Goal: Information Seeking & Learning: Learn about a topic

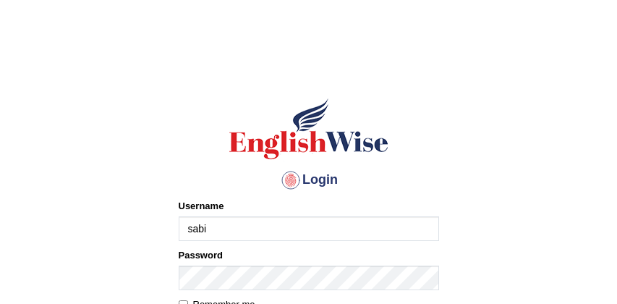
type input "[PERSON_NAME]"
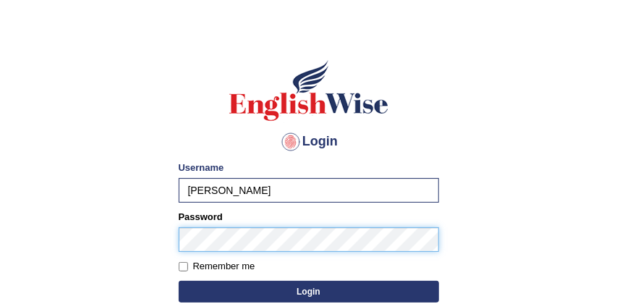
scroll to position [38, 0]
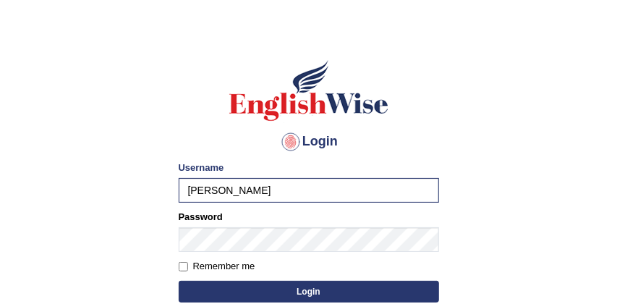
click at [303, 288] on button "Login" at bounding box center [309, 292] width 261 height 22
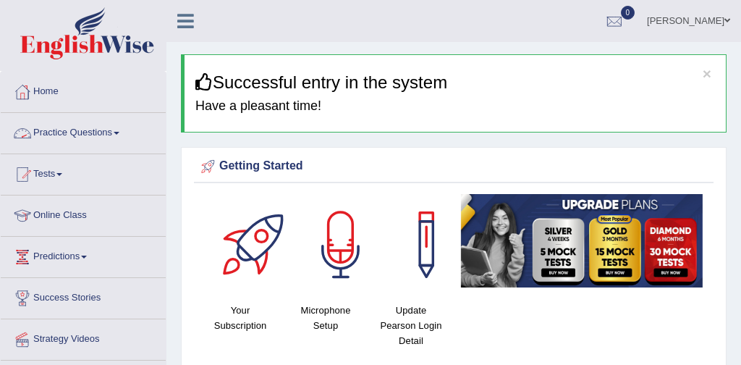
click at [96, 132] on link "Practice Questions" at bounding box center [83, 131] width 165 height 36
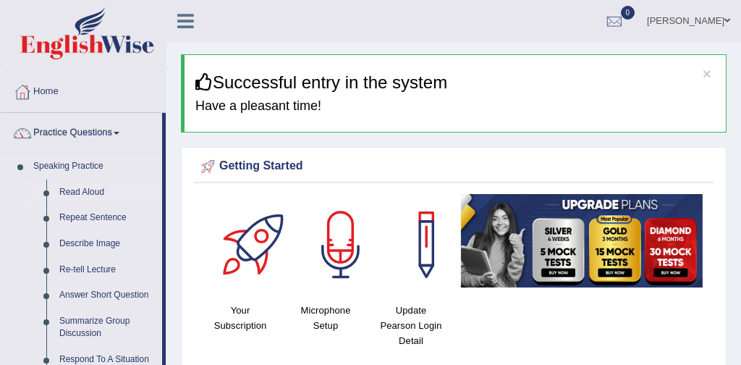
click at [100, 193] on link "Read Aloud" at bounding box center [107, 192] width 109 height 26
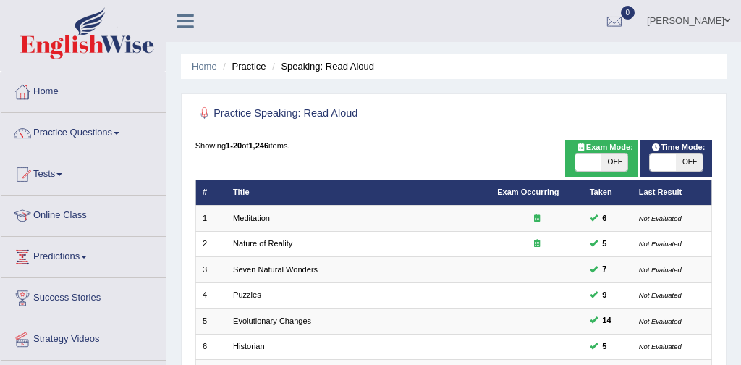
click at [583, 155] on span at bounding box center [588, 161] width 26 height 17
checkbox input "true"
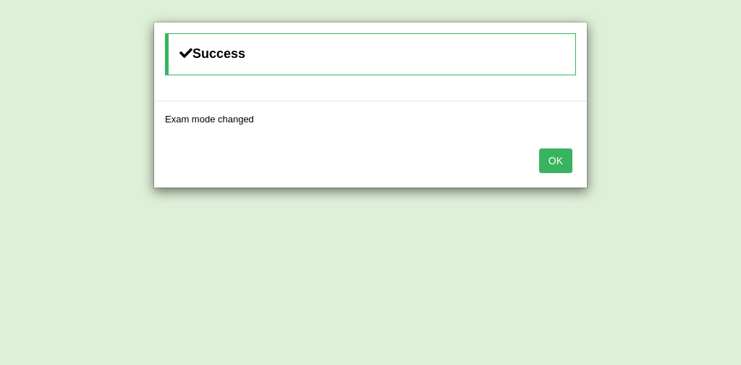
click at [567, 164] on button "OK" at bounding box center [555, 160] width 33 height 25
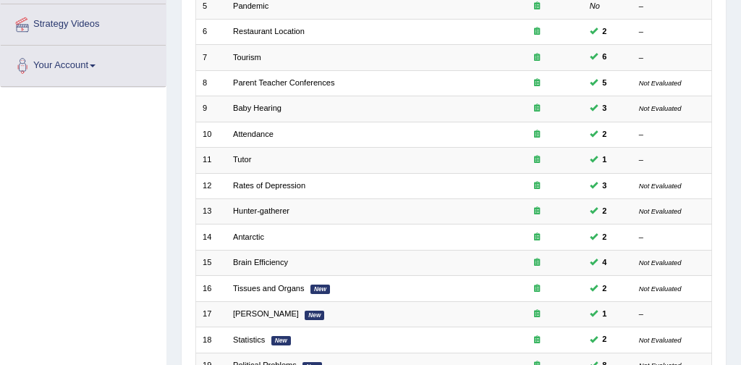
scroll to position [469, 0]
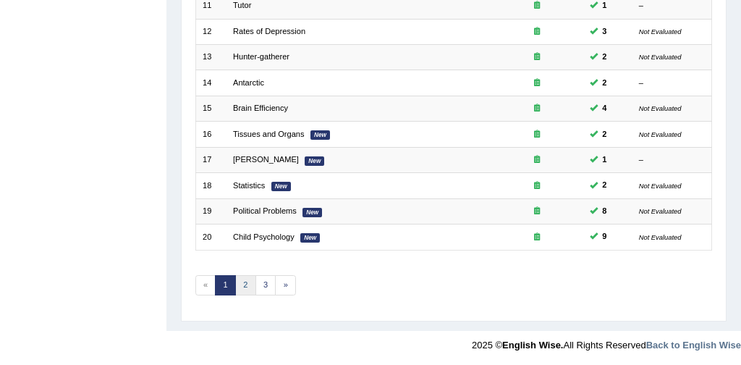
click at [242, 282] on link "2" at bounding box center [245, 285] width 21 height 20
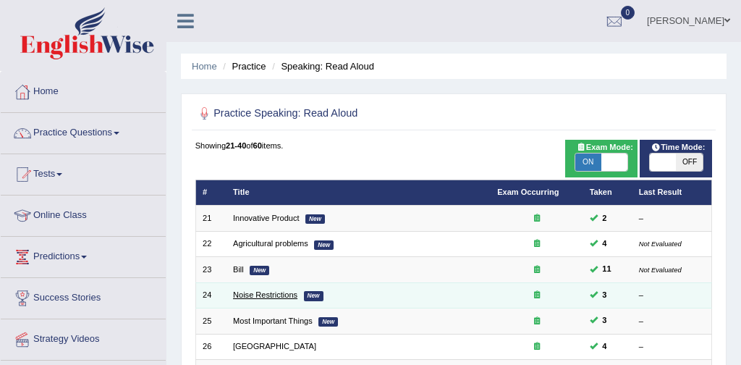
click at [271, 299] on link "Noise Restrictions" at bounding box center [265, 294] width 64 height 9
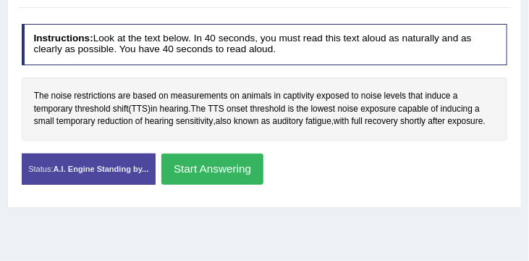
scroll to position [236, 0]
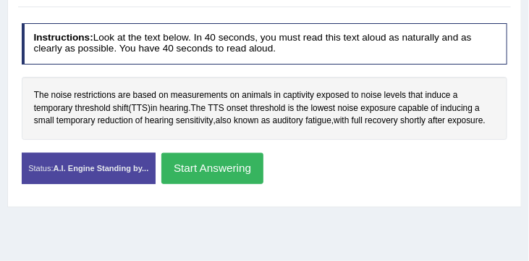
click at [239, 171] on button "Start Answering" at bounding box center [212, 168] width 102 height 31
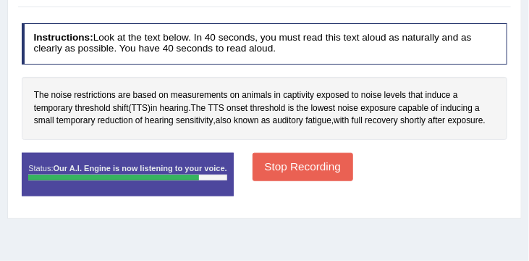
click at [307, 172] on button "Stop Recording" at bounding box center [303, 167] width 101 height 28
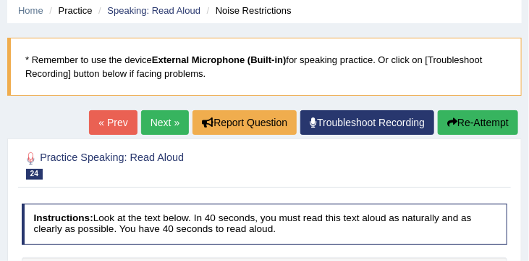
scroll to position [49, 0]
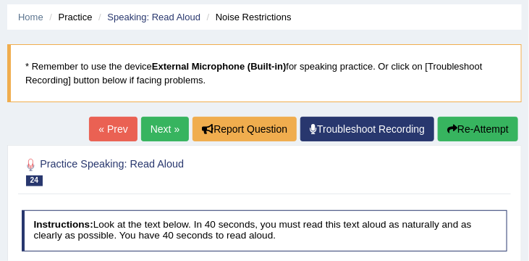
click at [143, 127] on link "Next »" at bounding box center [165, 129] width 48 height 25
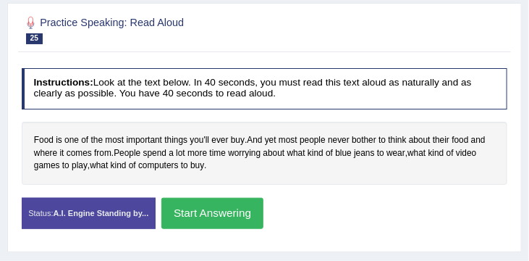
scroll to position [192, 0]
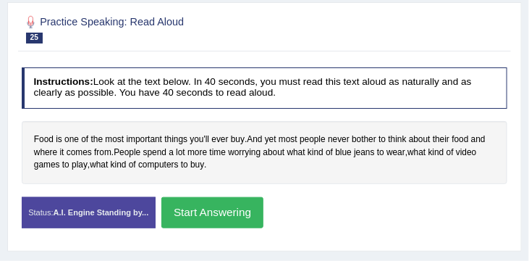
click at [235, 211] on button "Start Answering" at bounding box center [212, 212] width 102 height 31
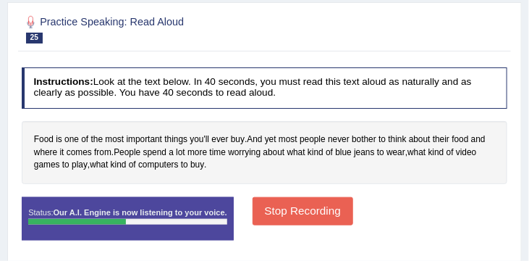
click at [324, 211] on button "Stop Recording" at bounding box center [303, 211] width 101 height 28
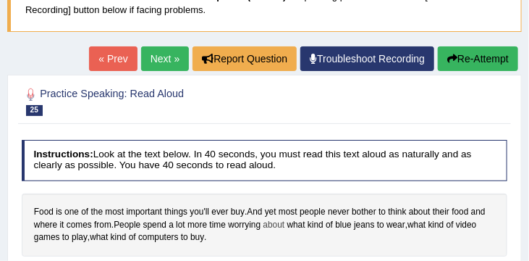
scroll to position [72, 0]
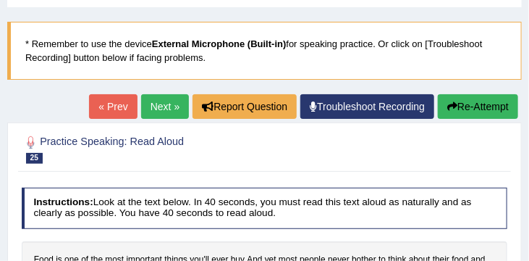
click at [164, 106] on link "Next »" at bounding box center [165, 106] width 48 height 25
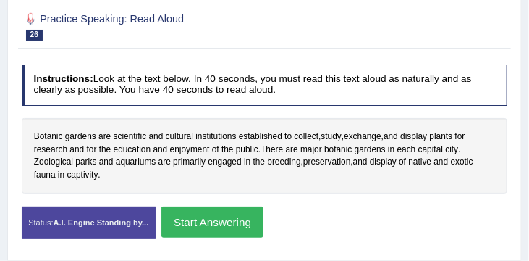
scroll to position [195, 0]
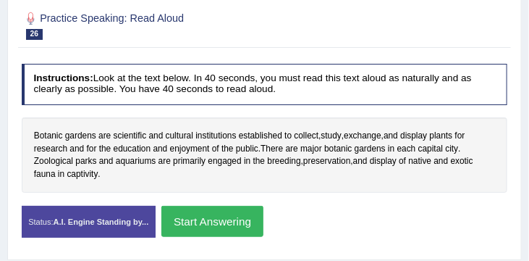
click at [227, 216] on button "Start Answering" at bounding box center [212, 221] width 102 height 31
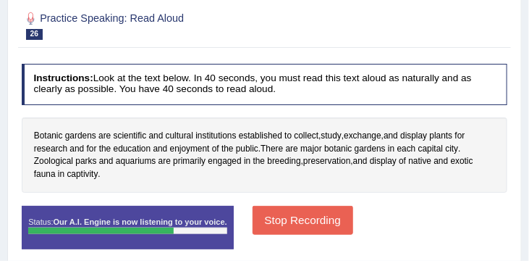
click at [293, 218] on button "Stop Recording" at bounding box center [303, 220] width 101 height 28
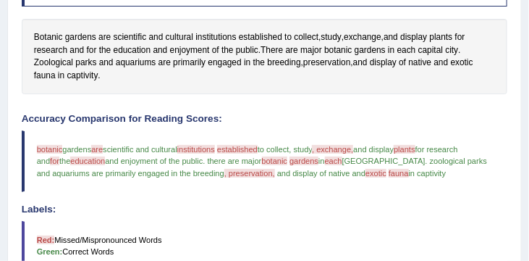
scroll to position [284, 0]
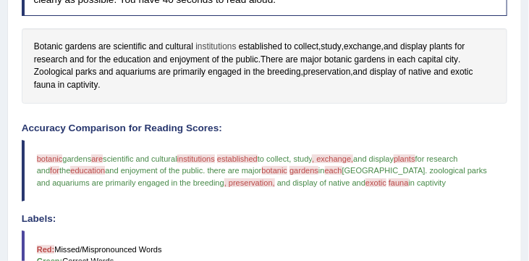
click at [220, 48] on span "institutions" at bounding box center [215, 47] width 41 height 13
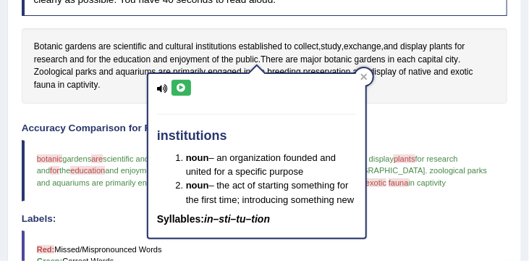
click at [298, 117] on div "institutions noun – an organization founded and united for a specific purpose n…" at bounding box center [256, 156] width 217 height 164
click at [363, 75] on icon at bounding box center [363, 77] width 7 height 7
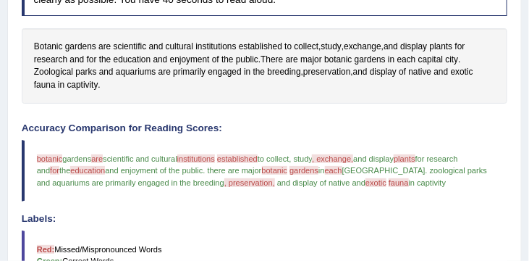
click at [382, 117] on div "Created with Highcharts 7.1.2 Too low Too high Time Pitch meter: 0 5 10 15 20 2…" at bounding box center [264, 116] width 499 height 1
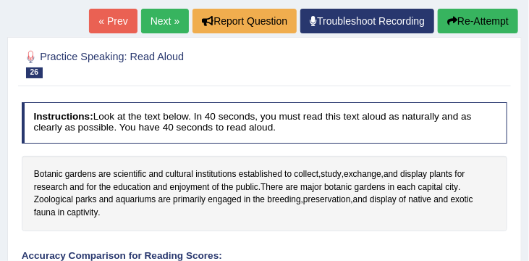
scroll to position [148, 0]
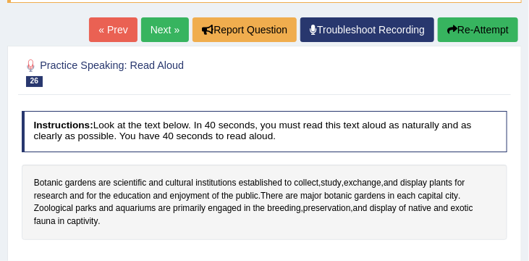
click at [473, 26] on button "Re-Attempt" at bounding box center [478, 29] width 80 height 25
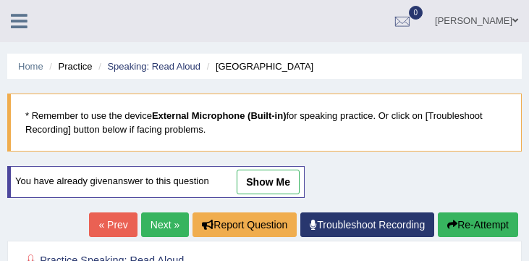
scroll to position [267, 0]
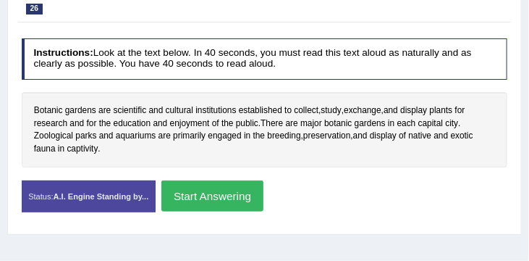
click at [233, 195] on button "Start Answering" at bounding box center [212, 195] width 102 height 31
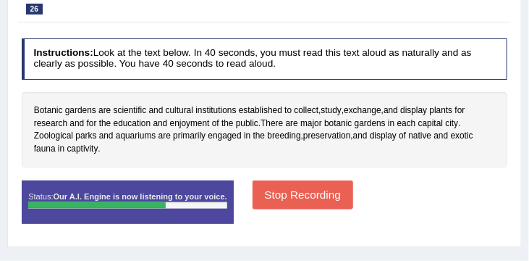
click at [283, 196] on button "Stop Recording" at bounding box center [303, 194] width 101 height 28
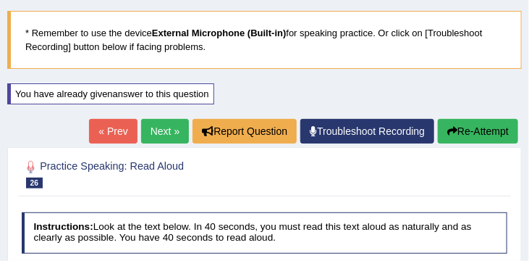
scroll to position [67, 0]
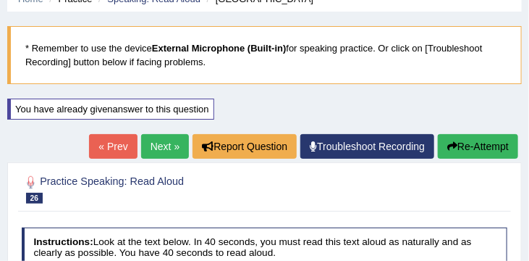
click at [159, 145] on link "Next »" at bounding box center [165, 146] width 48 height 25
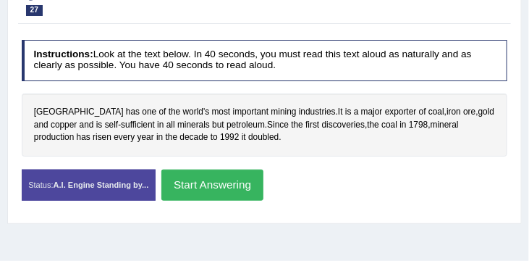
scroll to position [220, 0]
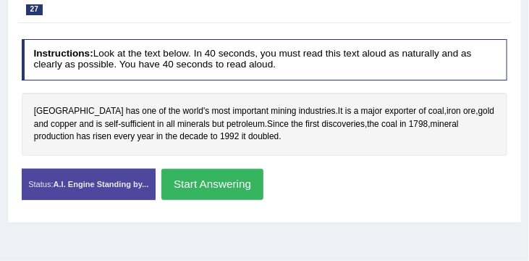
click at [216, 187] on button "Start Answering" at bounding box center [212, 184] width 102 height 31
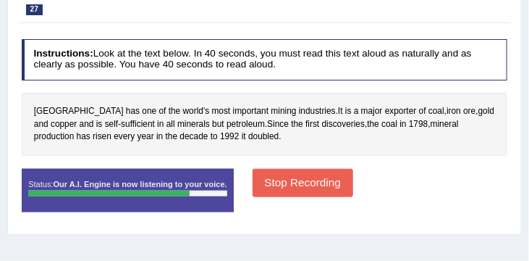
click at [316, 179] on button "Stop Recording" at bounding box center [303, 183] width 101 height 28
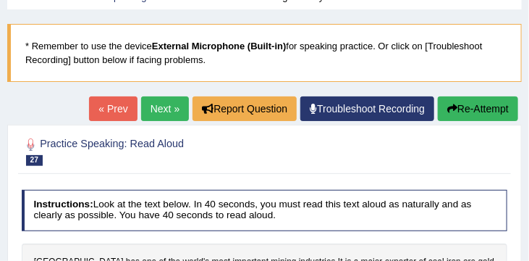
scroll to position [67, 0]
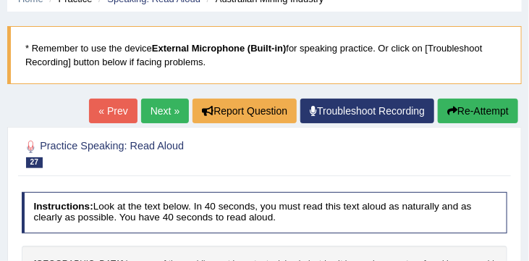
click at [483, 107] on button "Re-Attempt" at bounding box center [478, 110] width 80 height 25
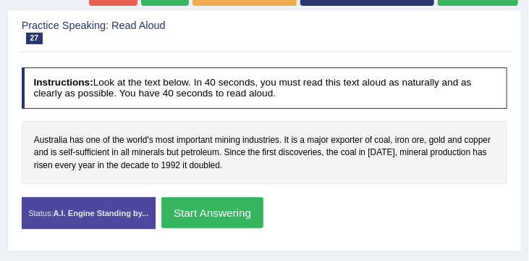
scroll to position [240, 0]
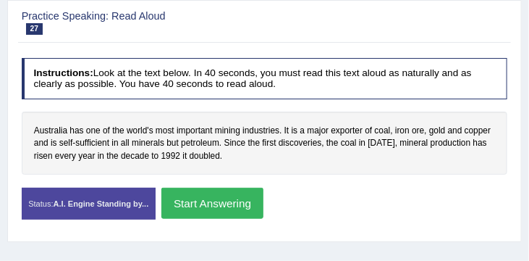
click at [248, 204] on button "Start Answering" at bounding box center [212, 202] width 102 height 31
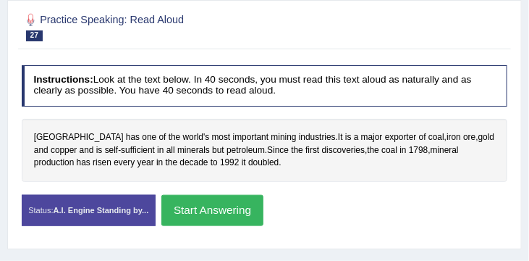
click at [229, 211] on button "Start Answering" at bounding box center [212, 210] width 102 height 31
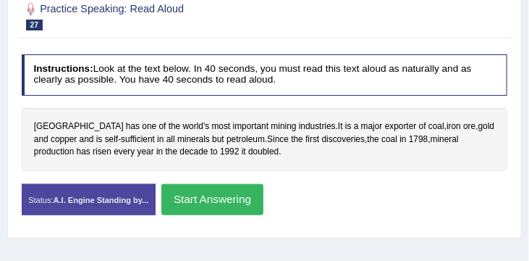
scroll to position [229, 0]
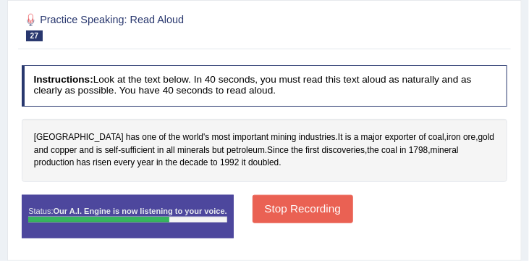
click at [303, 204] on button "Stop Recording" at bounding box center [303, 209] width 101 height 28
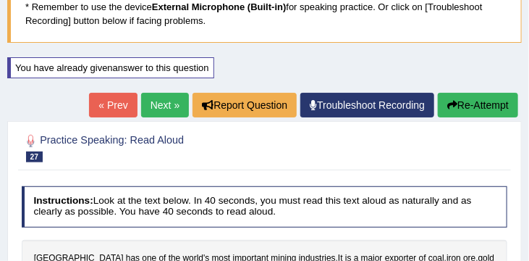
scroll to position [108, 0]
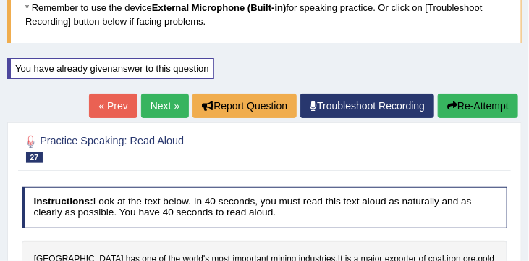
click at [476, 106] on button "Re-Attempt" at bounding box center [478, 105] width 80 height 25
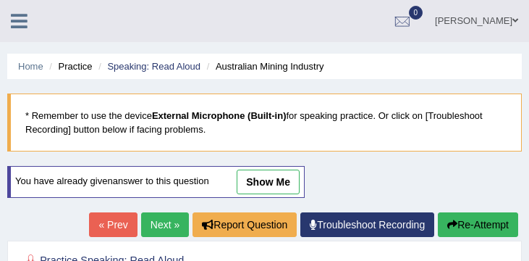
scroll to position [208, 0]
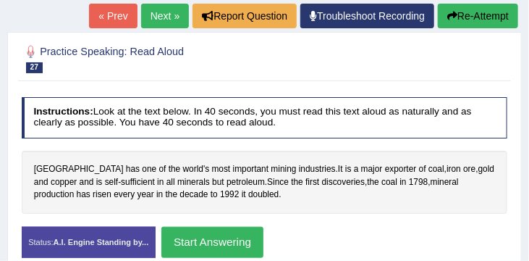
click at [250, 241] on button "Start Answering" at bounding box center [212, 242] width 102 height 31
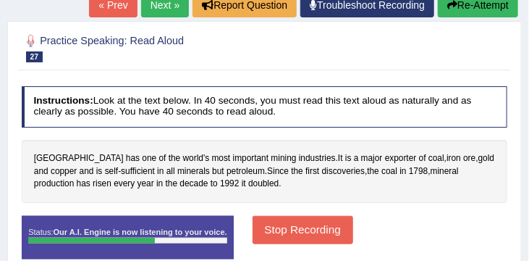
click at [293, 235] on button "Stop Recording" at bounding box center [303, 230] width 101 height 28
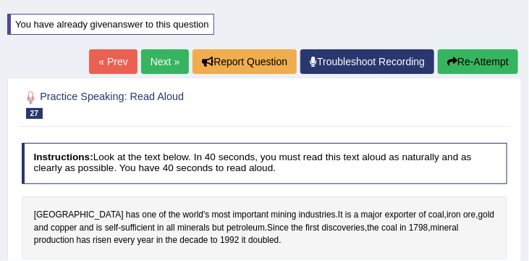
scroll to position [151, 0]
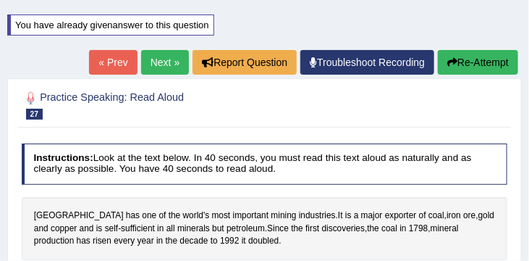
click at [152, 60] on link "Next »" at bounding box center [165, 62] width 48 height 25
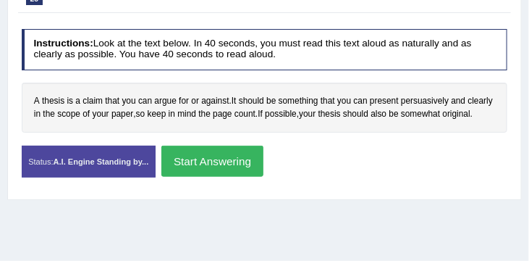
scroll to position [279, 0]
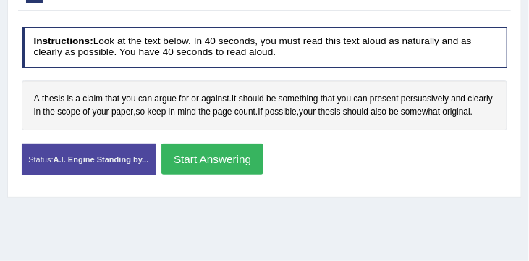
click at [225, 173] on button "Start Answering" at bounding box center [212, 158] width 102 height 31
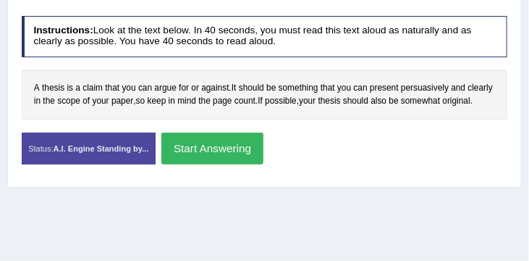
scroll to position [267, 0]
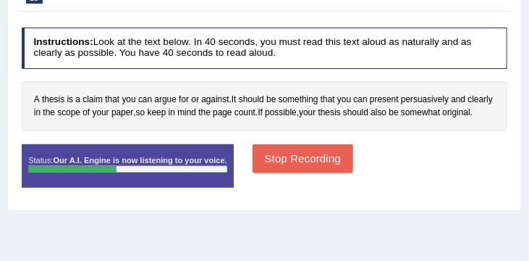
click at [303, 166] on button "Stop Recording" at bounding box center [303, 158] width 101 height 28
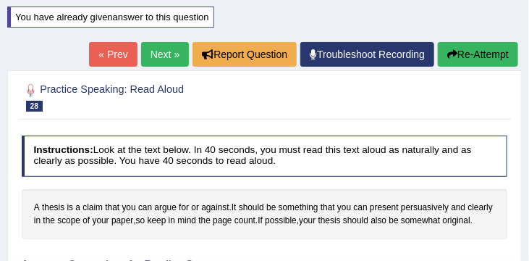
scroll to position [155, 0]
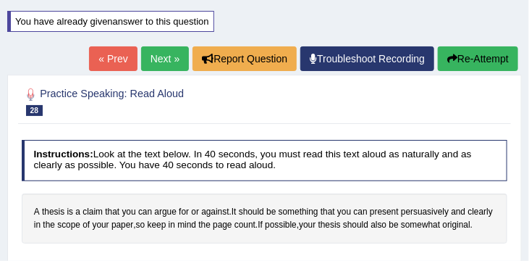
click at [474, 61] on button "Re-Attempt" at bounding box center [478, 58] width 80 height 25
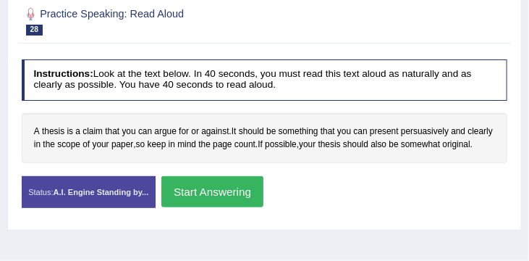
click at [229, 206] on button "Start Answering" at bounding box center [212, 191] width 102 height 31
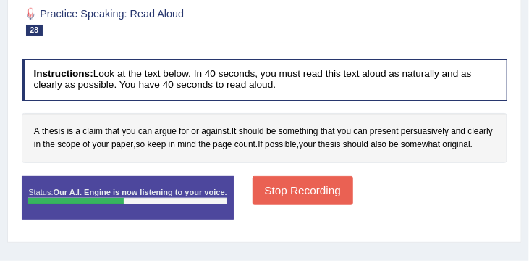
click at [300, 197] on button "Stop Recording" at bounding box center [303, 190] width 101 height 28
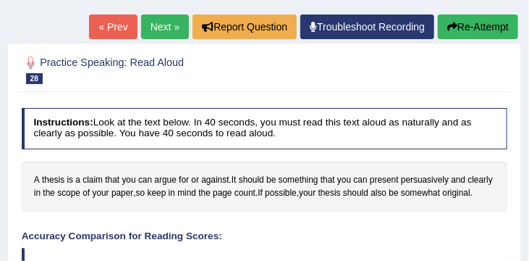
scroll to position [177, 0]
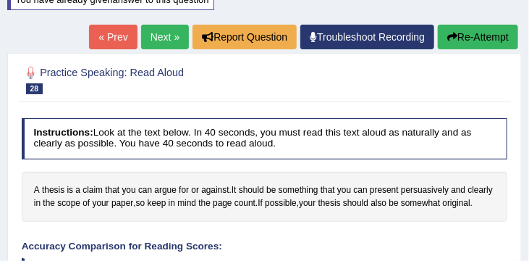
click at [151, 38] on link "Next »" at bounding box center [165, 37] width 48 height 25
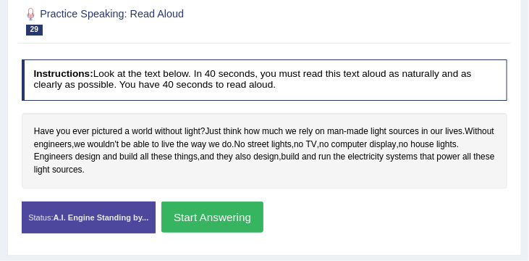
scroll to position [202, 0]
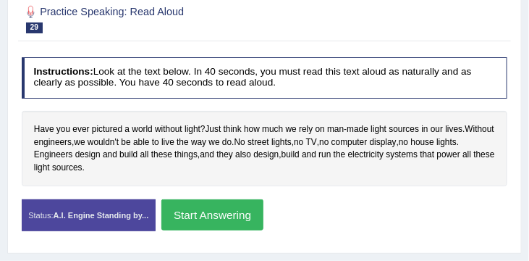
click at [226, 217] on button "Start Answering" at bounding box center [212, 214] width 102 height 31
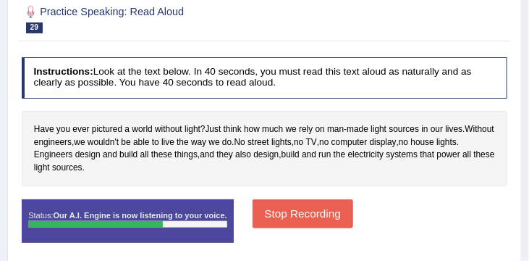
click at [303, 214] on button "Stop Recording" at bounding box center [303, 213] width 101 height 28
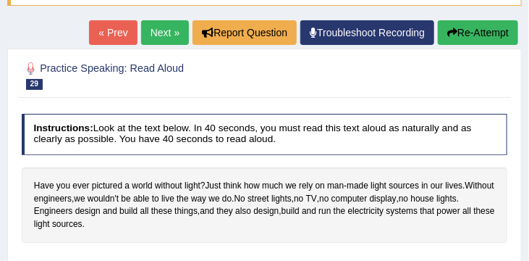
scroll to position [145, 0]
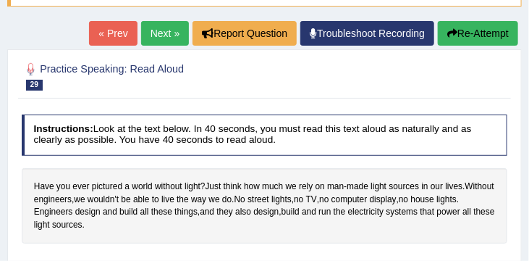
click at [151, 27] on link "Next »" at bounding box center [165, 33] width 48 height 25
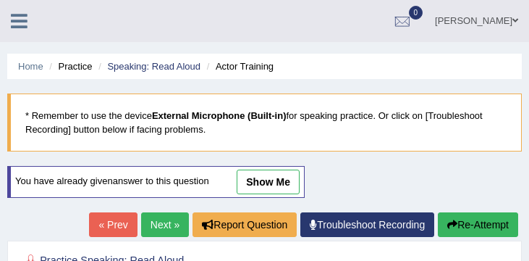
scroll to position [243, 0]
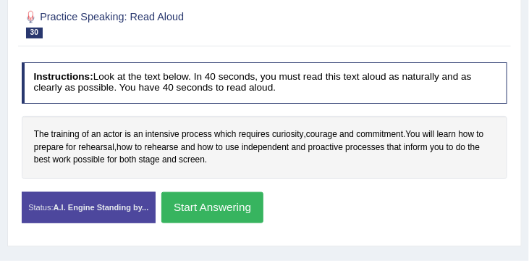
click at [239, 208] on button "Start Answering" at bounding box center [212, 207] width 102 height 31
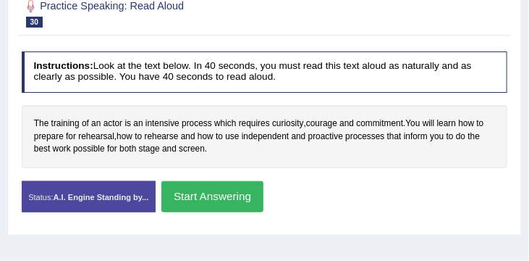
scroll to position [232, 0]
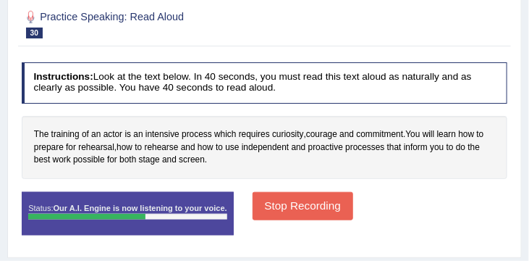
click at [298, 204] on button "Stop Recording" at bounding box center [303, 206] width 101 height 28
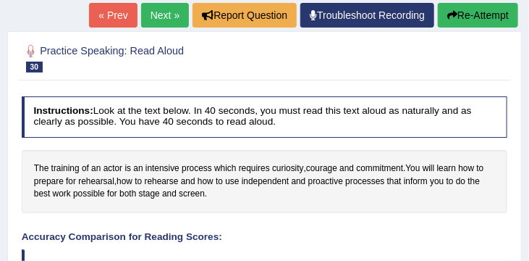
scroll to position [198, 0]
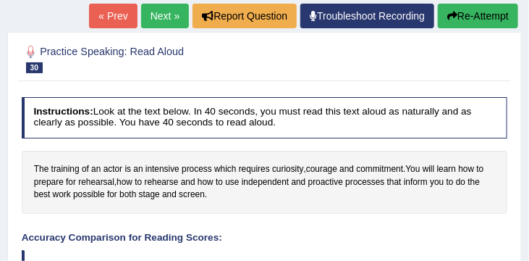
click at [486, 11] on button "Re-Attempt" at bounding box center [478, 16] width 80 height 25
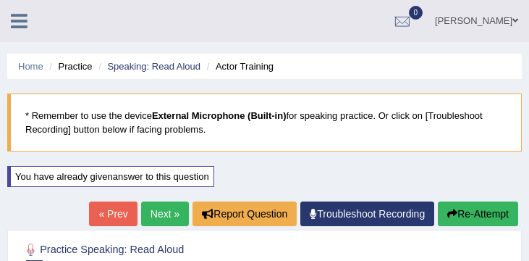
scroll to position [268, 0]
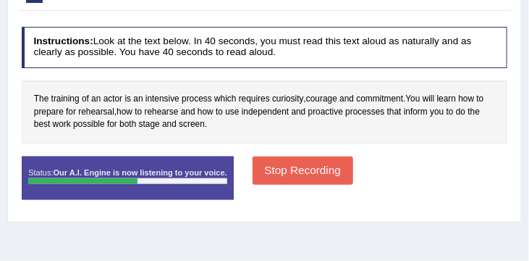
click at [309, 173] on button "Stop Recording" at bounding box center [303, 170] width 101 height 28
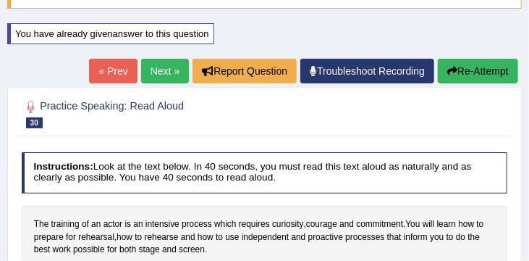
scroll to position [140, 0]
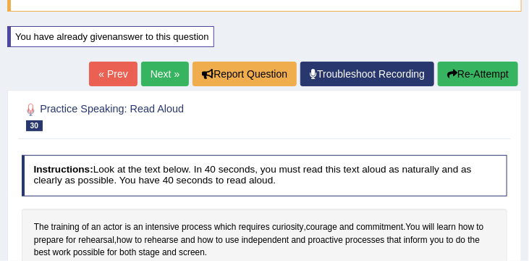
click at [468, 73] on button "Re-Attempt" at bounding box center [478, 74] width 80 height 25
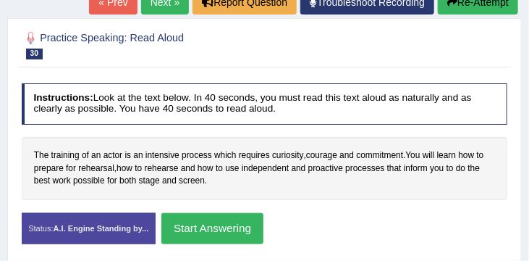
click at [240, 227] on button "Start Answering" at bounding box center [212, 228] width 102 height 31
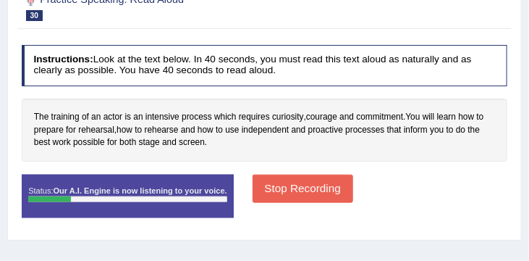
scroll to position [250, 0]
click at [289, 181] on button "Stop Recording" at bounding box center [303, 188] width 101 height 28
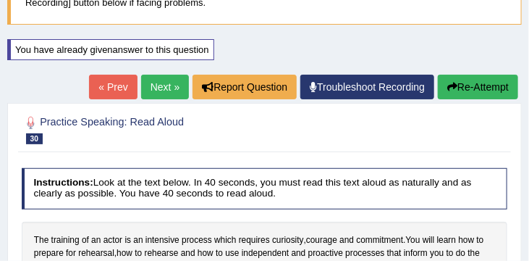
scroll to position [112, 0]
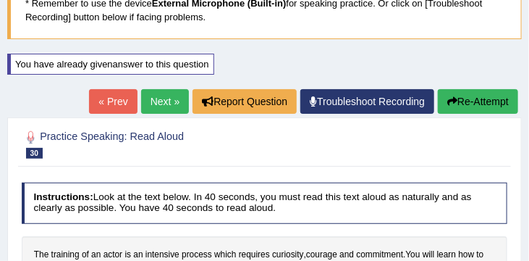
click at [157, 95] on link "Next »" at bounding box center [165, 101] width 48 height 25
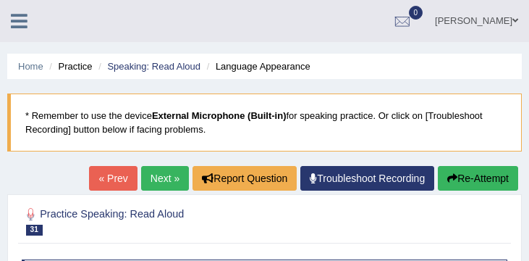
scroll to position [198, 0]
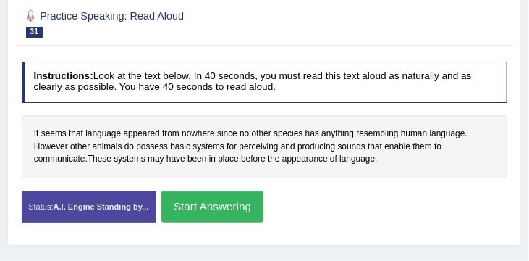
click at [313, 177] on div "It seems that language appeared from nowhere since no other species has anythin…" at bounding box center [265, 146] width 486 height 63
click at [228, 203] on button "Start Answering" at bounding box center [212, 206] width 102 height 31
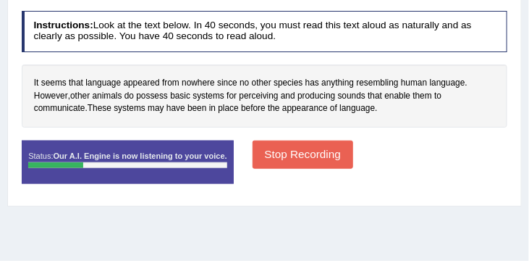
scroll to position [253, 0]
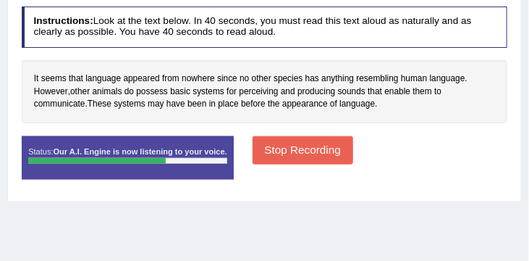
click at [315, 154] on button "Stop Recording" at bounding box center [303, 150] width 101 height 28
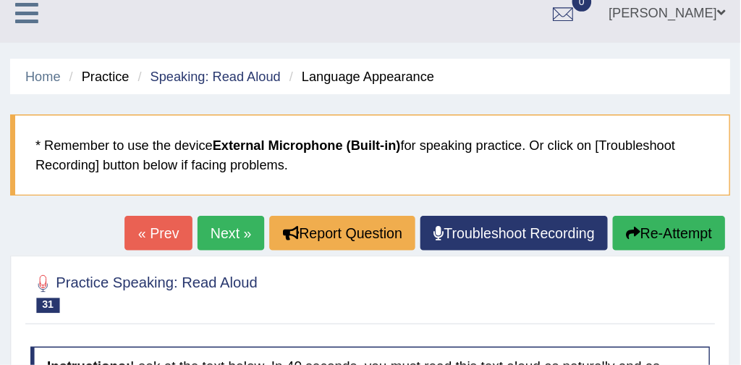
scroll to position [0, 0]
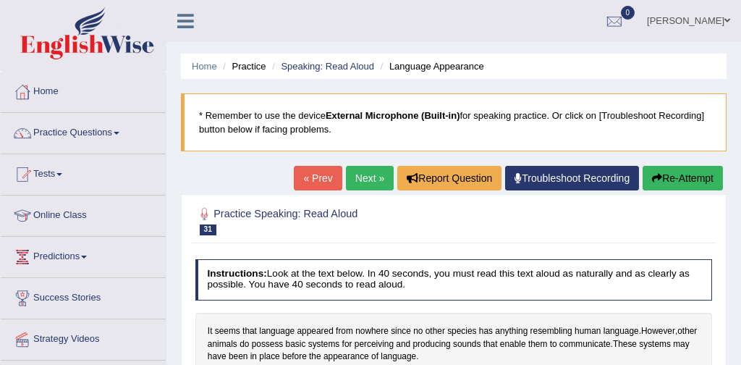
click at [93, 131] on link "Practice Questions" at bounding box center [83, 131] width 165 height 36
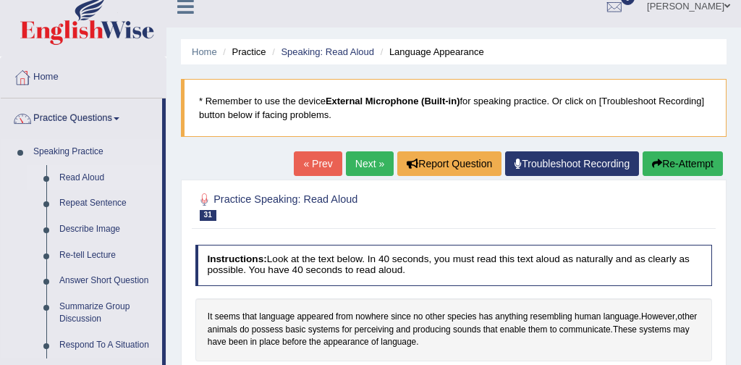
scroll to position [55, 0]
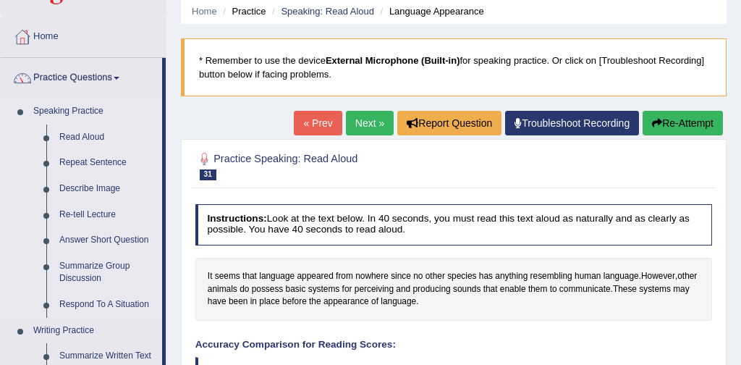
click at [116, 164] on link "Repeat Sentence" at bounding box center [107, 163] width 109 height 26
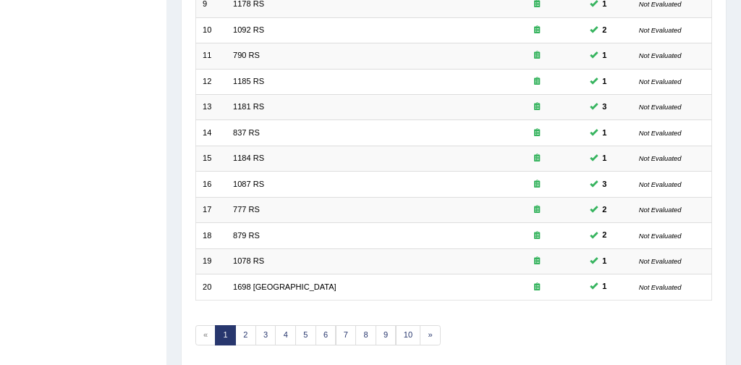
scroll to position [469, 0]
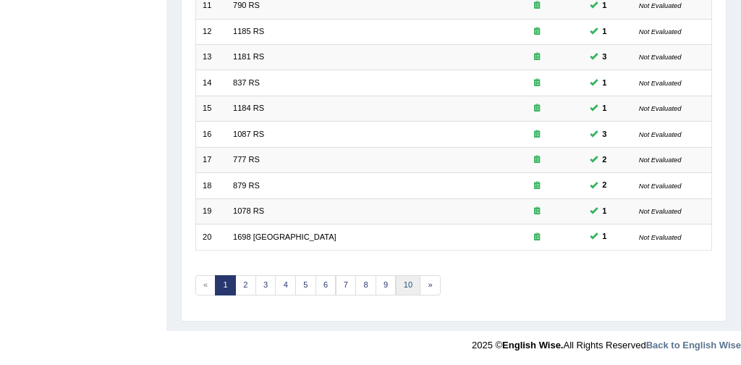
click at [407, 286] on link "10" at bounding box center [408, 285] width 25 height 20
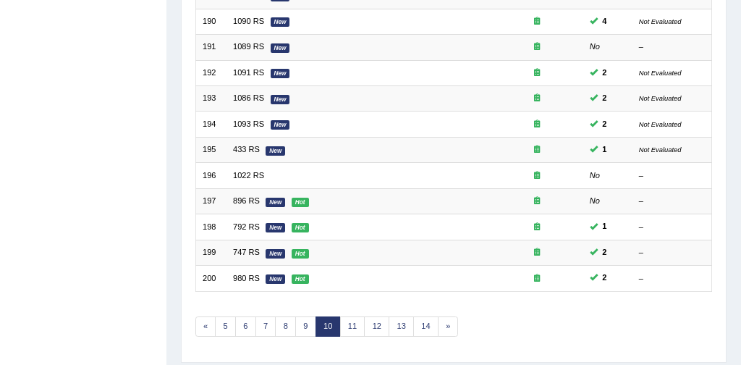
scroll to position [428, 0]
click at [355, 326] on link "11" at bounding box center [352, 326] width 25 height 20
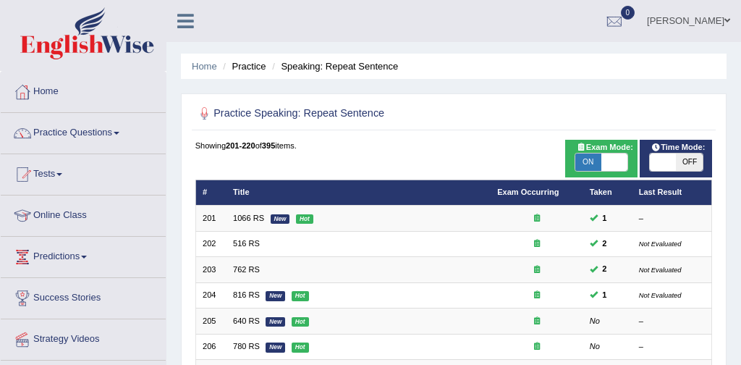
scroll to position [173, 0]
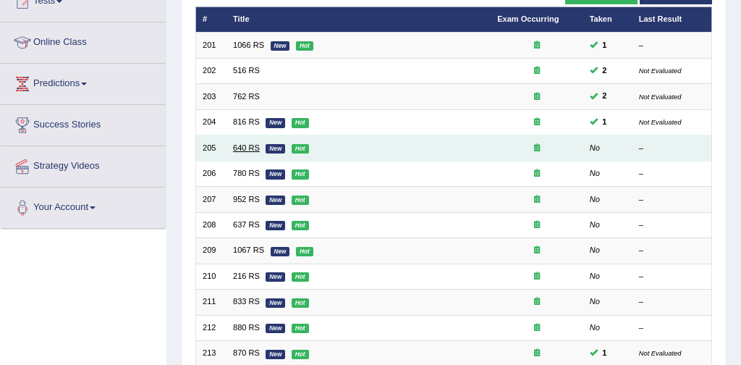
click at [241, 148] on link "640 RS" at bounding box center [246, 147] width 27 height 9
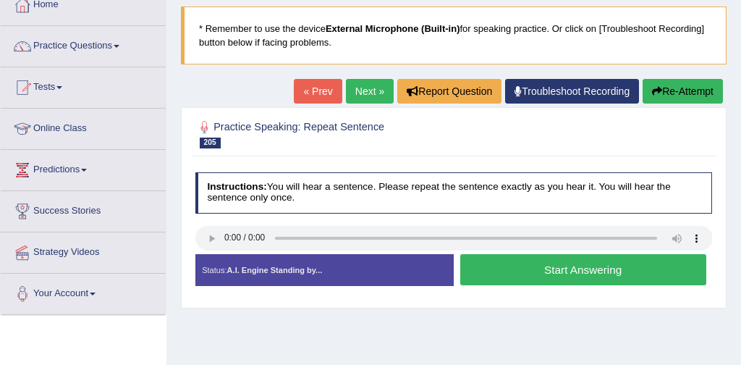
scroll to position [90, 0]
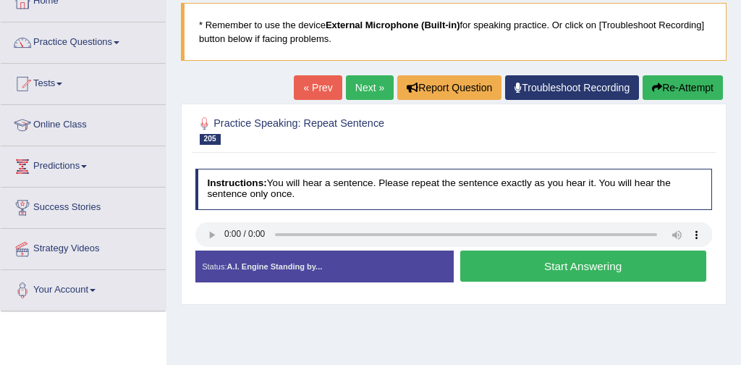
click at [591, 266] on button "Start Answering" at bounding box center [583, 265] width 246 height 31
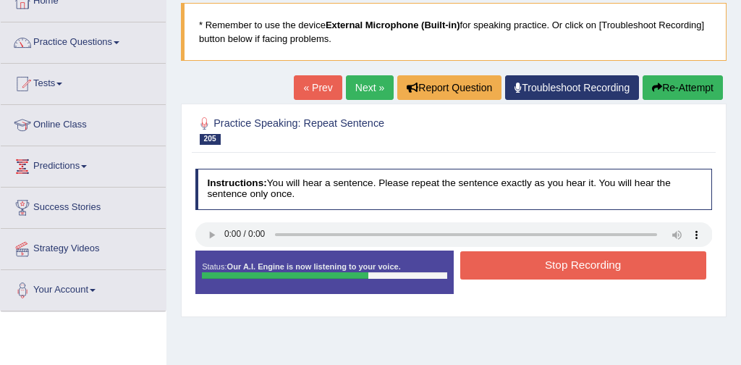
click at [591, 265] on button "Stop Recording" at bounding box center [583, 265] width 246 height 28
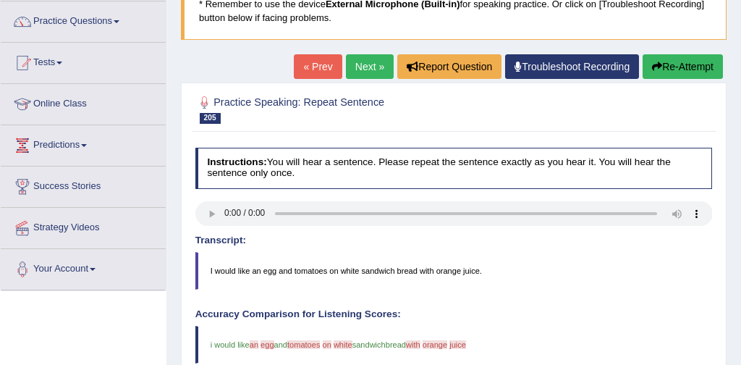
scroll to position [77, 0]
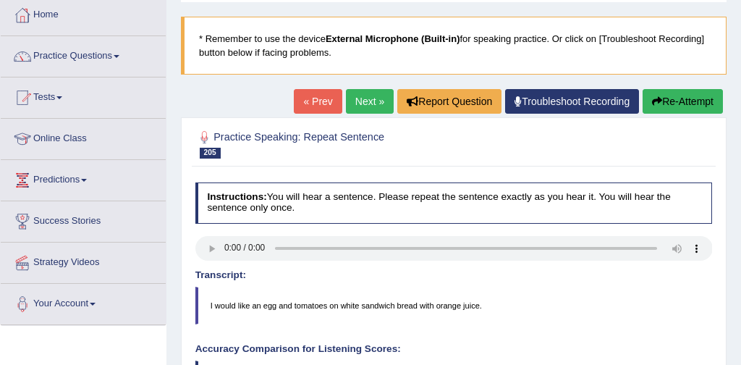
click at [696, 98] on button "Re-Attempt" at bounding box center [683, 101] width 80 height 25
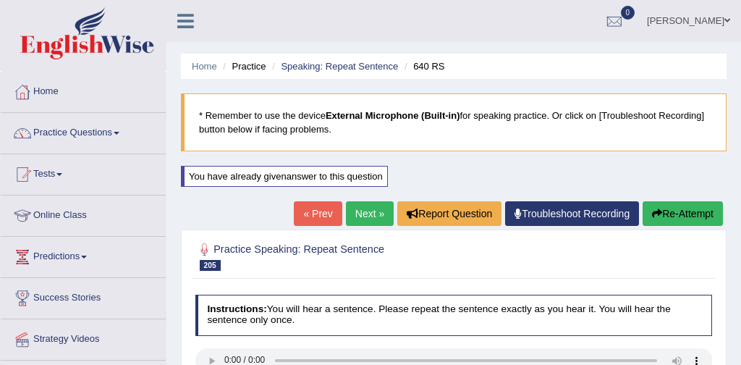
scroll to position [77, 0]
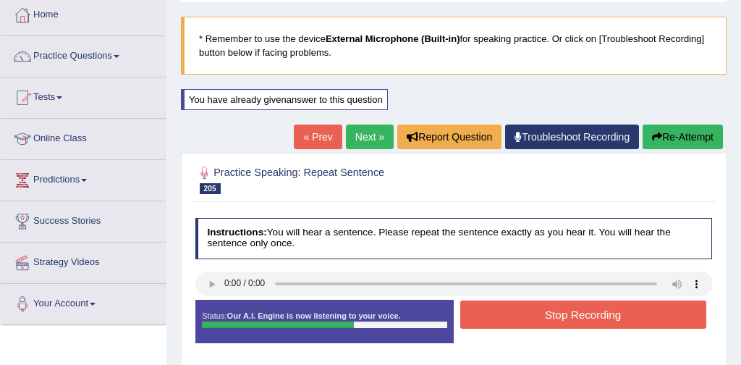
click at [620, 311] on button "Stop Recording" at bounding box center [583, 314] width 246 height 28
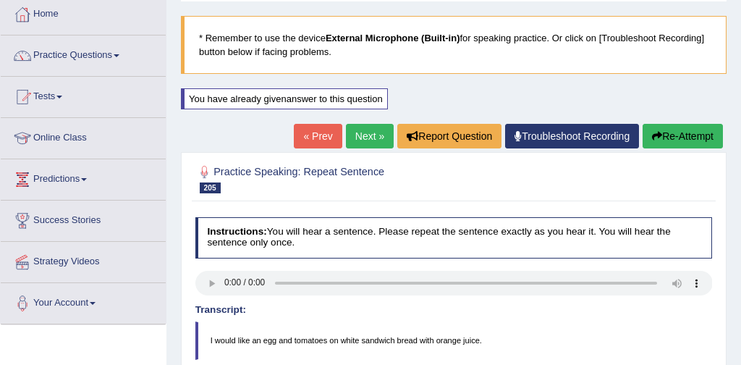
scroll to position [73, 0]
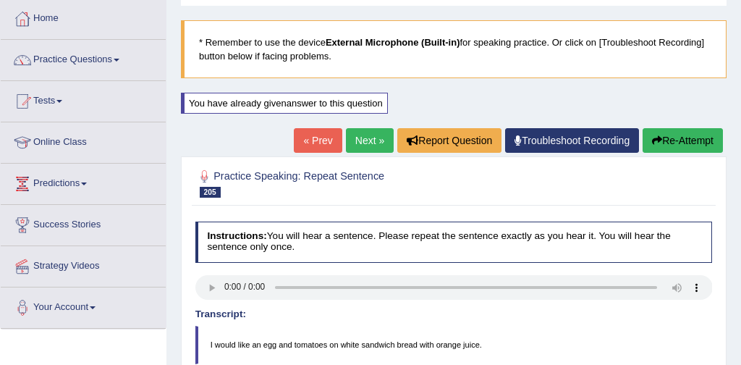
click at [357, 135] on link "Next »" at bounding box center [370, 140] width 48 height 25
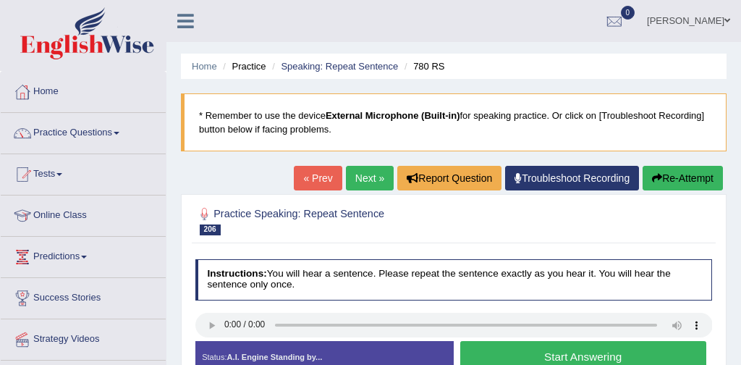
scroll to position [56, 0]
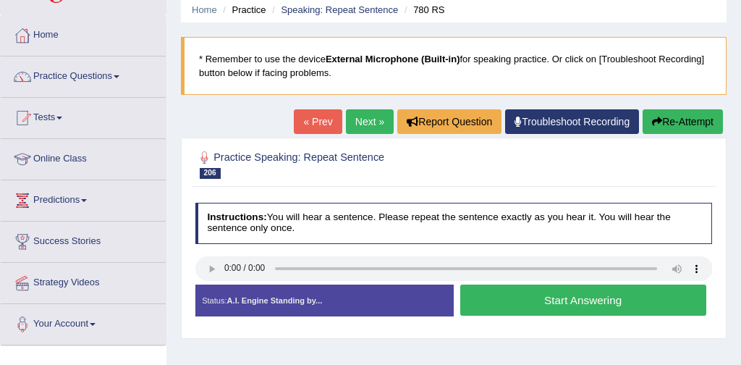
click at [575, 299] on button "Start Answering" at bounding box center [583, 299] width 246 height 31
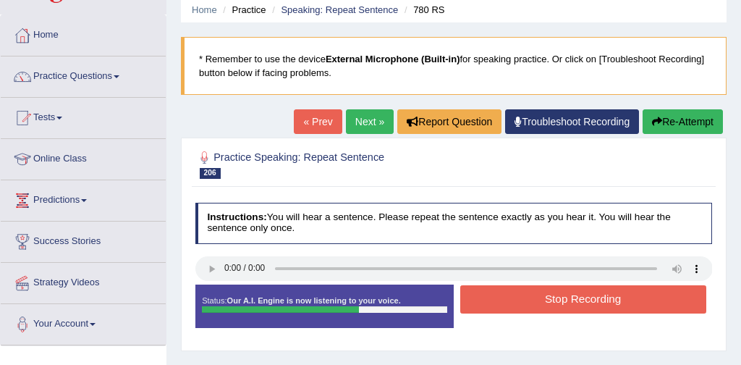
click at [580, 299] on button "Stop Recording" at bounding box center [583, 299] width 246 height 28
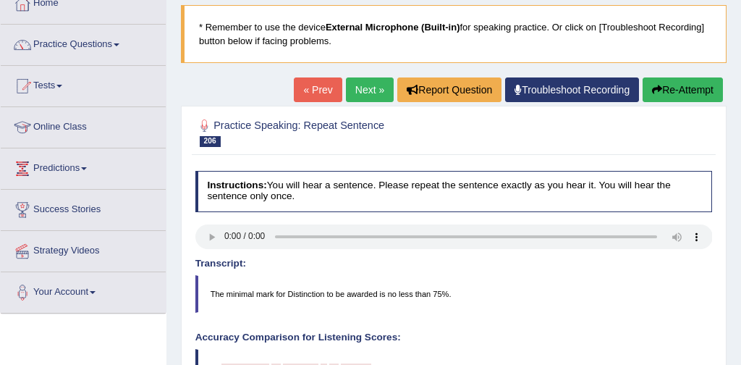
scroll to position [86, 0]
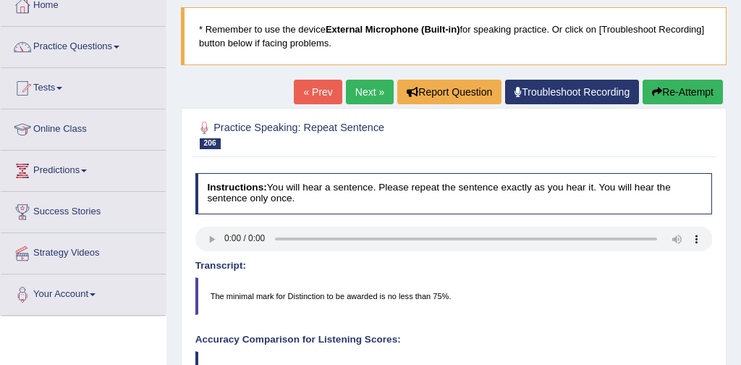
click at [362, 90] on link "Next »" at bounding box center [370, 92] width 48 height 25
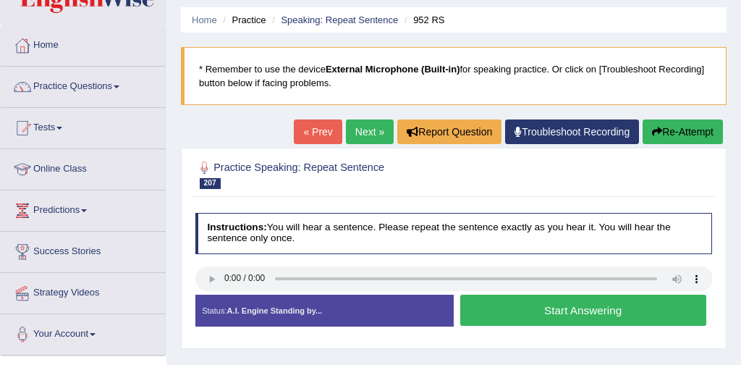
scroll to position [66, 0]
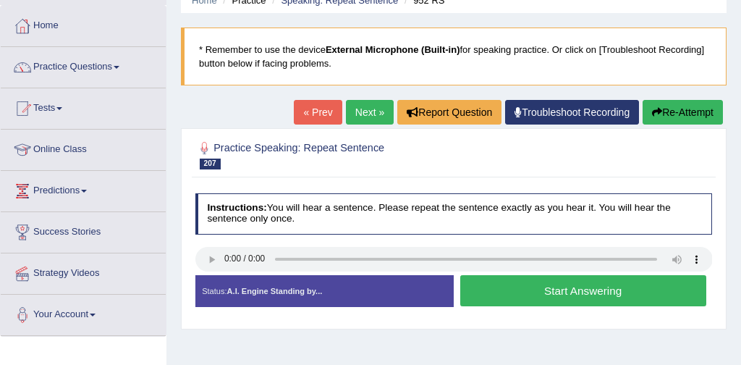
click at [590, 292] on button "Start Answering" at bounding box center [583, 290] width 246 height 31
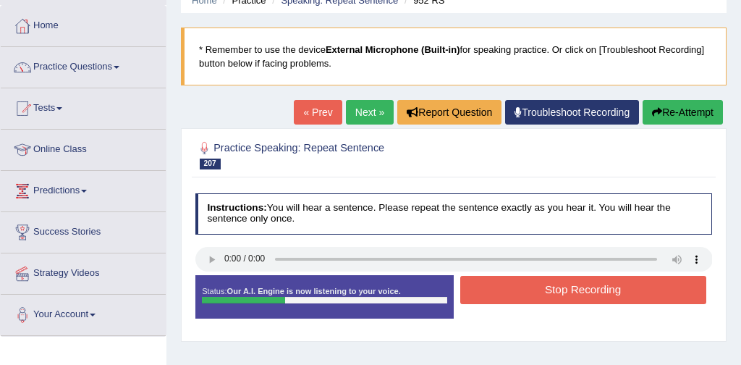
click at [605, 292] on button "Stop Recording" at bounding box center [583, 290] width 246 height 28
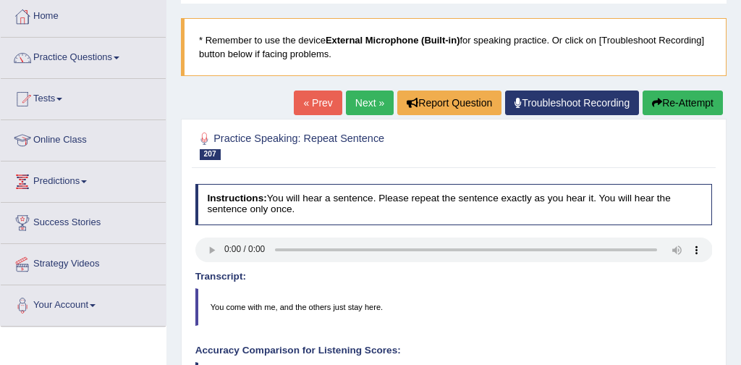
scroll to position [65, 0]
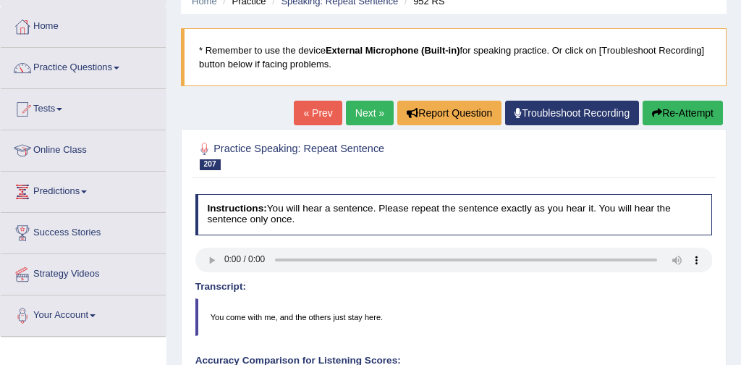
click at [357, 114] on link "Next »" at bounding box center [370, 113] width 48 height 25
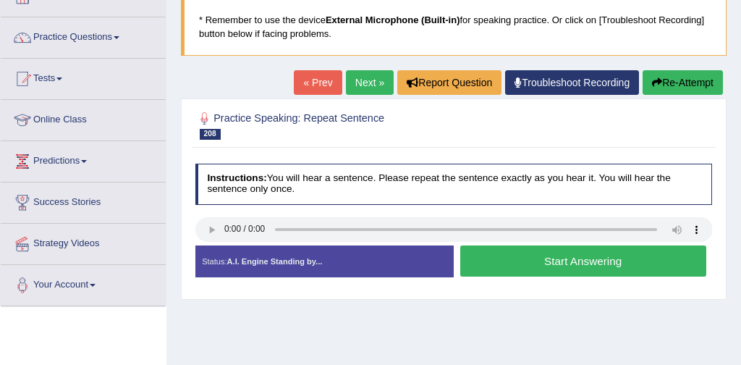
scroll to position [96, 0]
click at [540, 266] on button "Start Answering" at bounding box center [583, 260] width 246 height 31
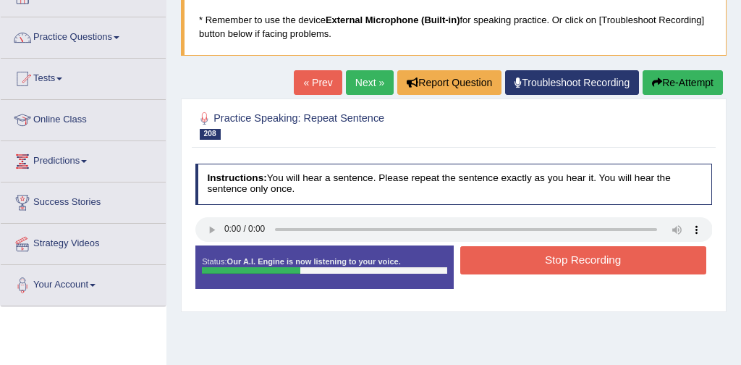
click at [589, 258] on button "Stop Recording" at bounding box center [583, 260] width 246 height 28
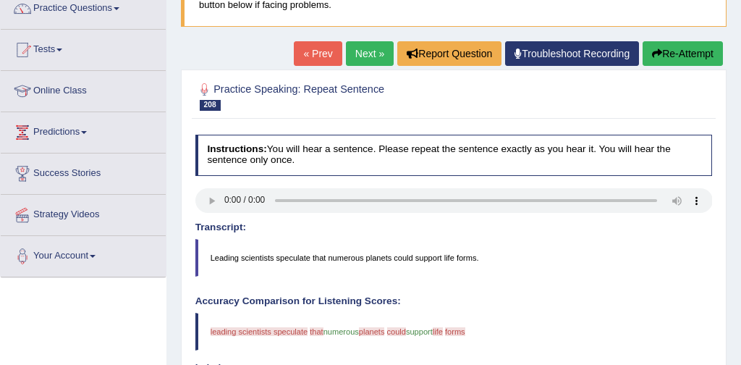
scroll to position [92, 0]
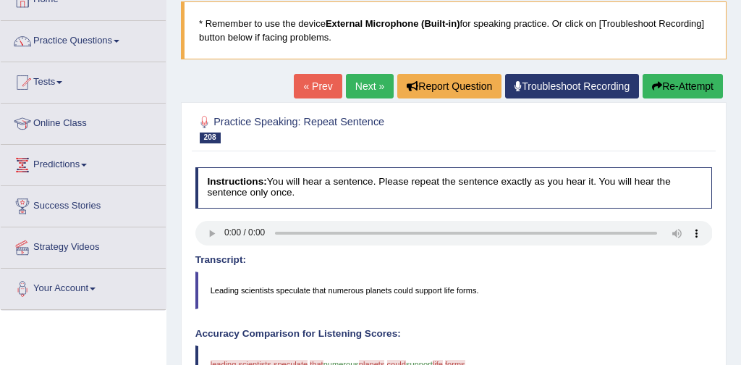
click at [355, 86] on link "Next »" at bounding box center [370, 86] width 48 height 25
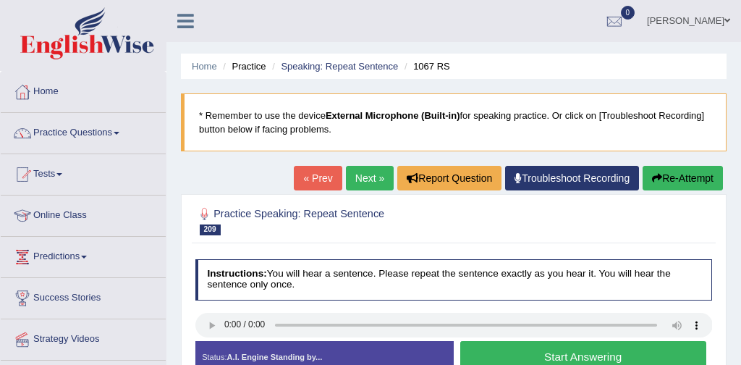
scroll to position [61, 0]
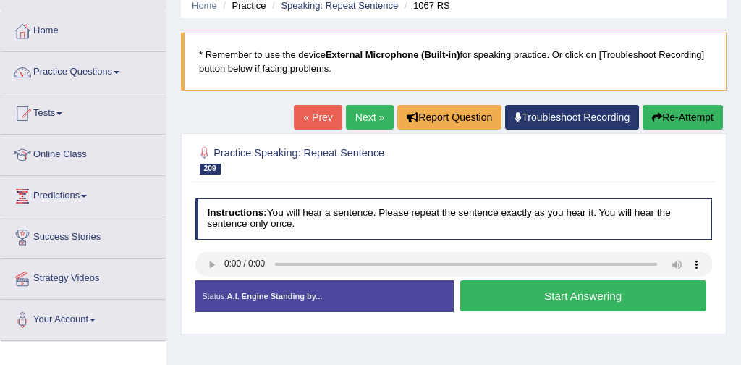
click at [528, 296] on button "Start Answering" at bounding box center [583, 295] width 246 height 31
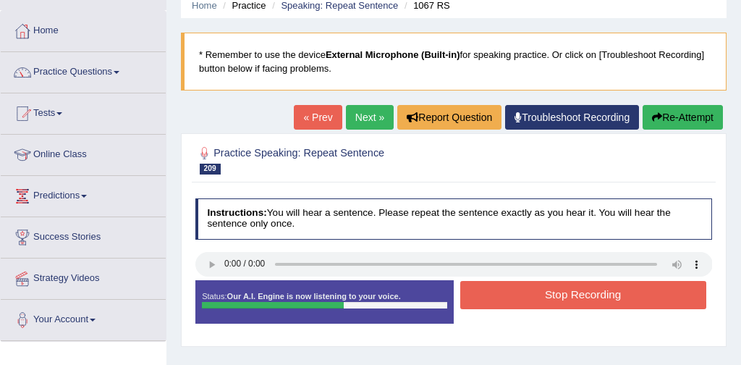
click at [552, 297] on button "Stop Recording" at bounding box center [583, 295] width 246 height 28
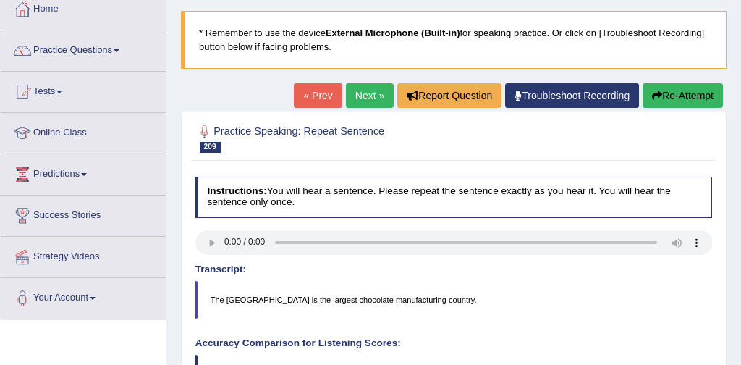
scroll to position [75, 0]
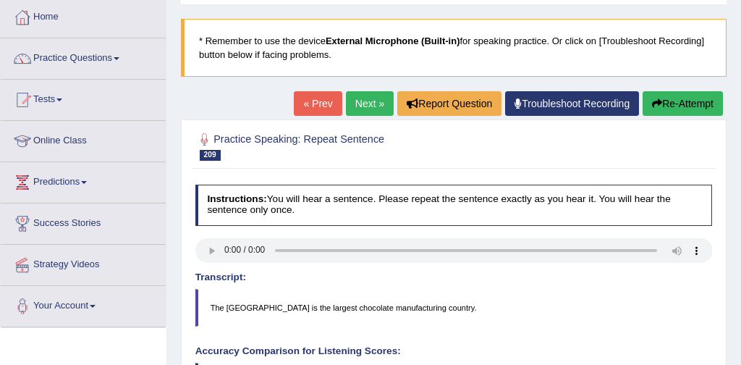
click at [356, 102] on link "Next »" at bounding box center [370, 103] width 48 height 25
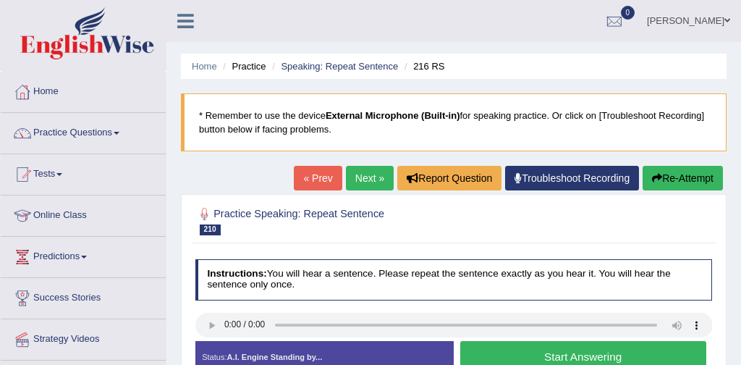
scroll to position [49, 0]
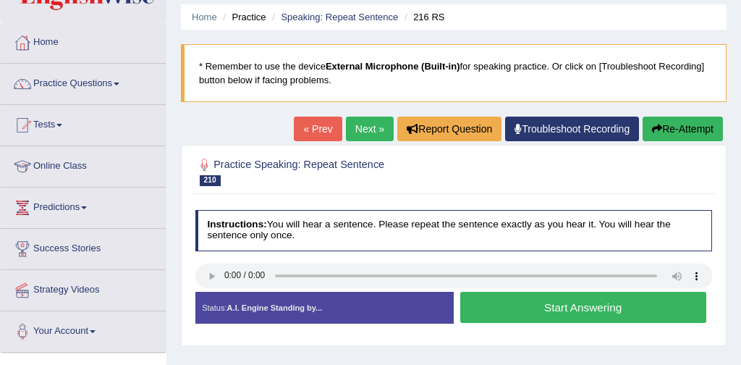
click at [586, 308] on button "Start Answering" at bounding box center [583, 307] width 246 height 31
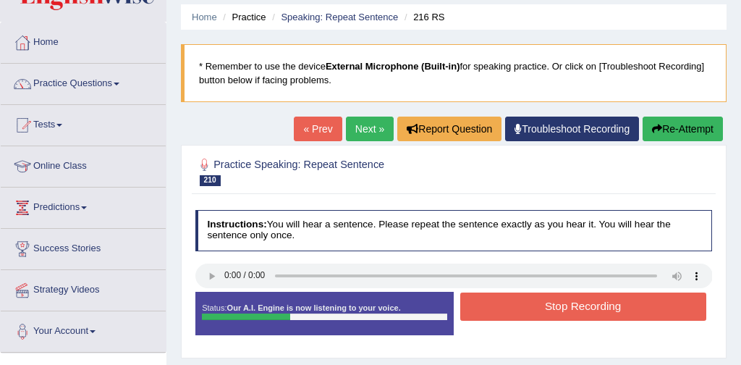
click at [620, 309] on button "Stop Recording" at bounding box center [583, 306] width 246 height 28
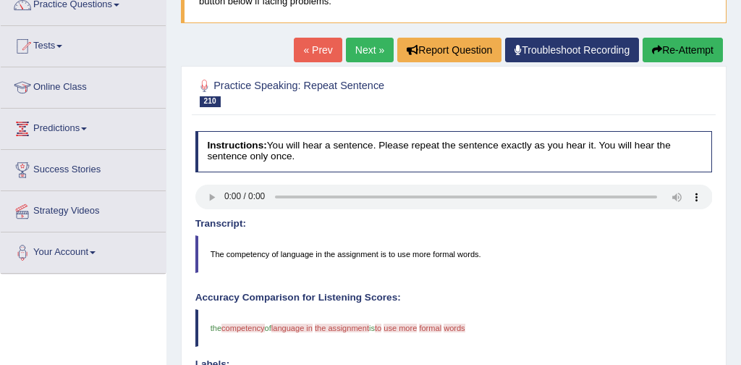
scroll to position [113, 0]
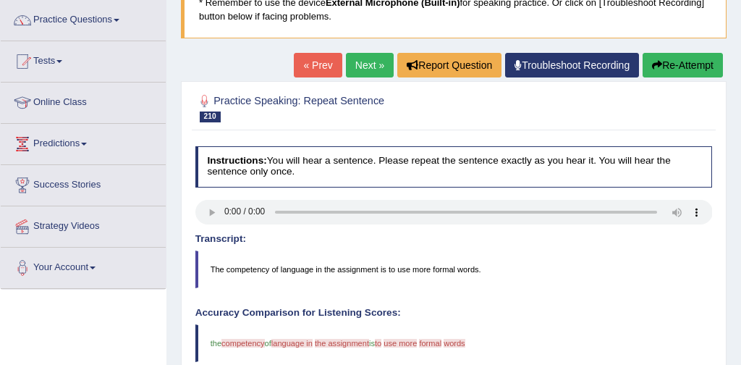
click at [356, 65] on link "Next »" at bounding box center [370, 65] width 48 height 25
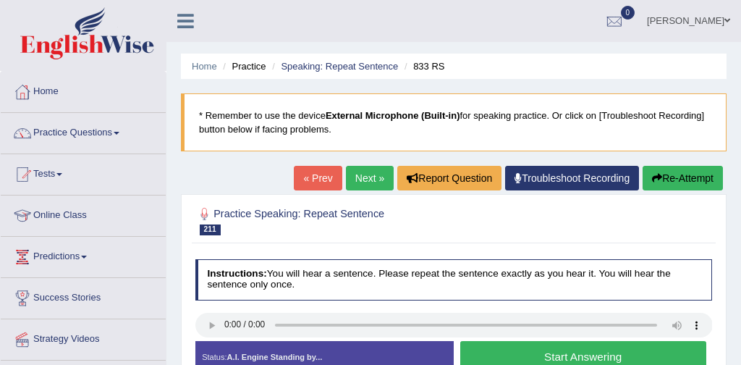
scroll to position [84, 0]
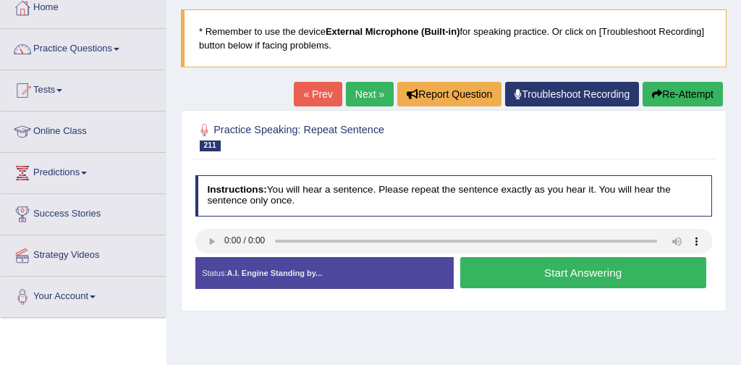
click at [560, 269] on button "Start Answering" at bounding box center [583, 272] width 246 height 31
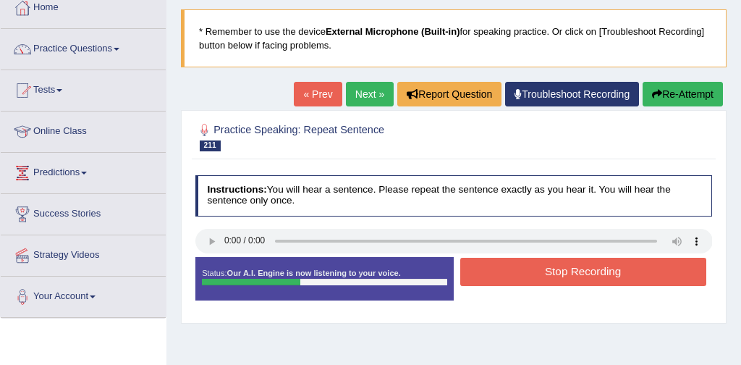
click at [567, 269] on button "Stop Recording" at bounding box center [583, 272] width 246 height 28
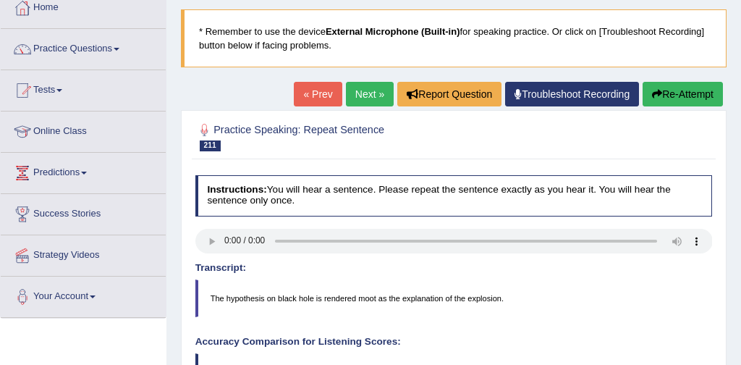
click at [361, 93] on link "Next »" at bounding box center [370, 94] width 48 height 25
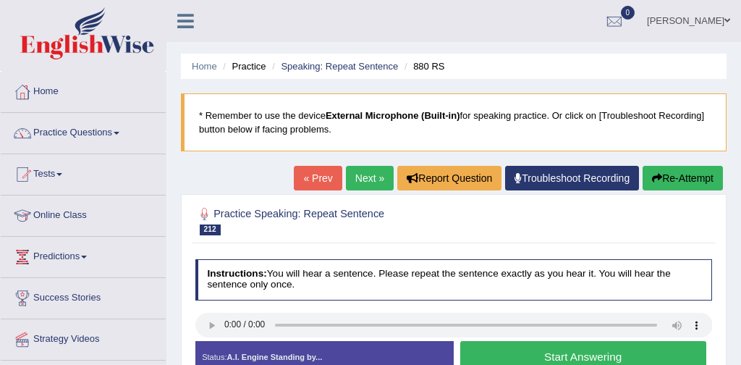
scroll to position [117, 0]
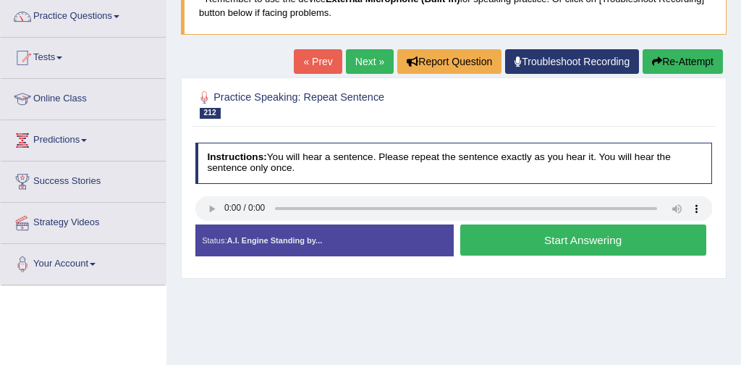
click at [567, 242] on button "Start Answering" at bounding box center [583, 239] width 246 height 31
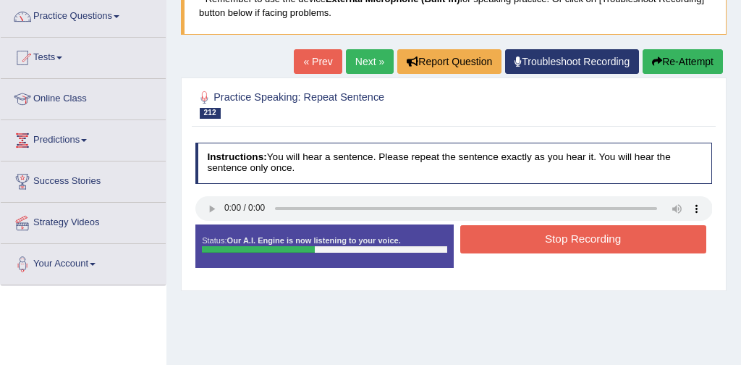
click at [588, 242] on button "Stop Recording" at bounding box center [583, 239] width 246 height 28
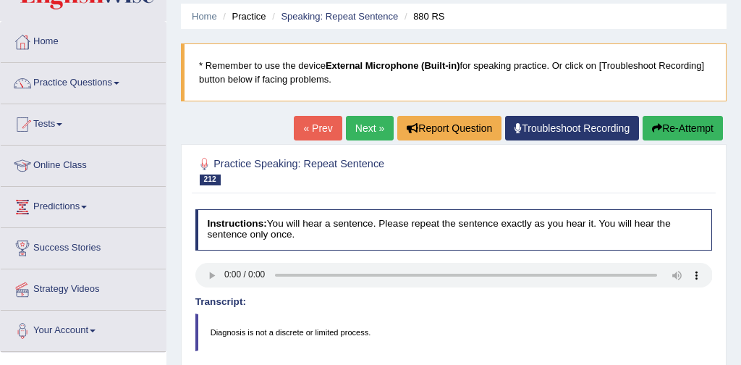
scroll to position [47, 0]
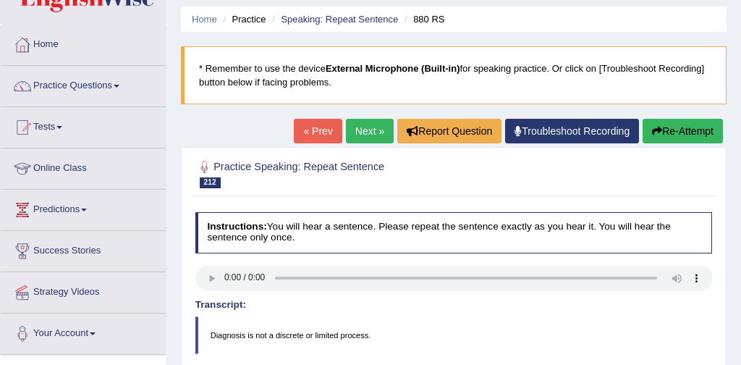
click at [365, 130] on link "Next »" at bounding box center [370, 131] width 48 height 25
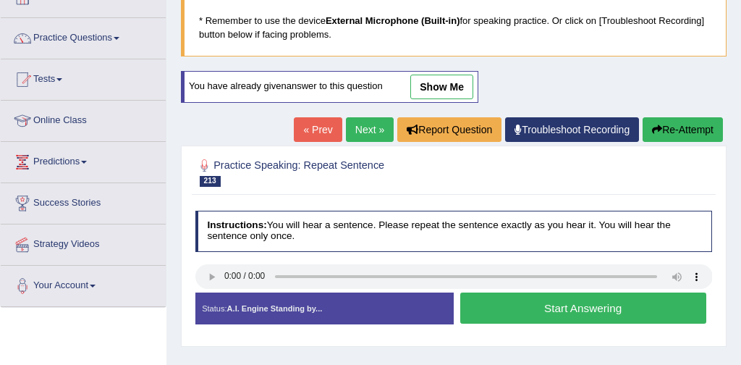
scroll to position [95, 0]
click at [531, 306] on button "Start Answering" at bounding box center [583, 307] width 246 height 31
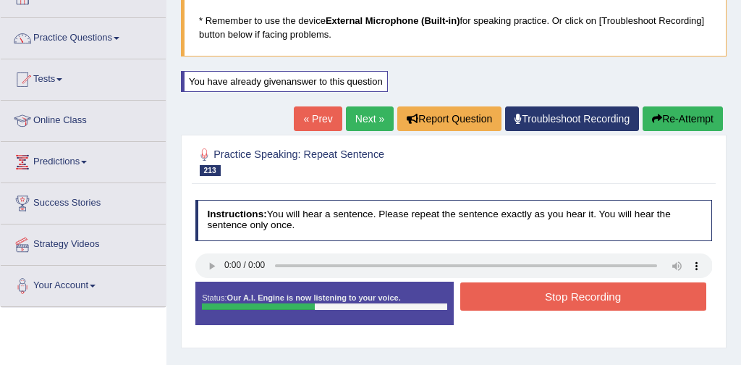
click at [609, 297] on button "Stop Recording" at bounding box center [583, 296] width 246 height 28
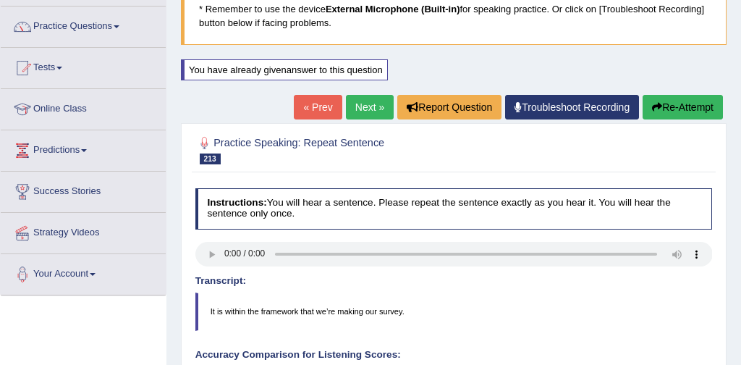
scroll to position [96, 0]
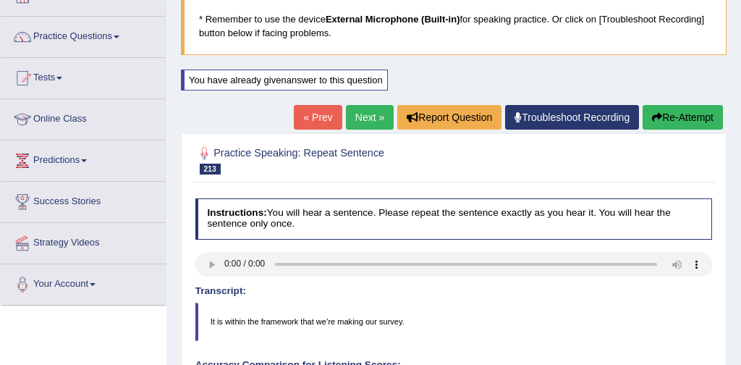
click at [695, 118] on button "Re-Attempt" at bounding box center [683, 117] width 80 height 25
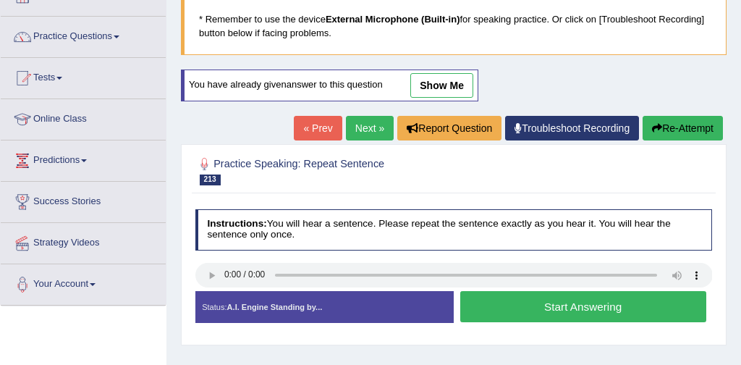
scroll to position [96, 0]
click at [579, 309] on button "Start Answering" at bounding box center [583, 306] width 246 height 31
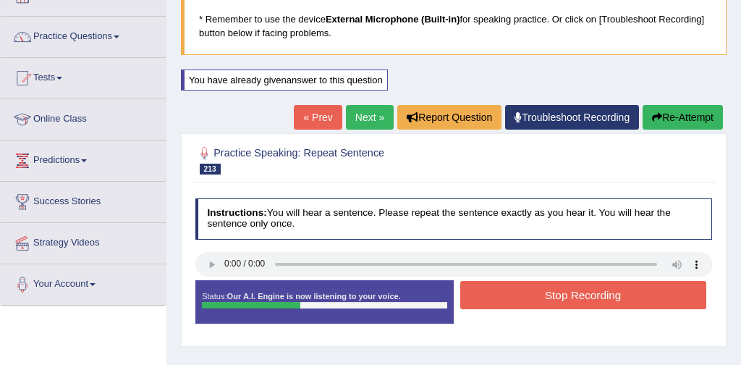
click at [583, 300] on button "Stop Recording" at bounding box center [583, 295] width 246 height 28
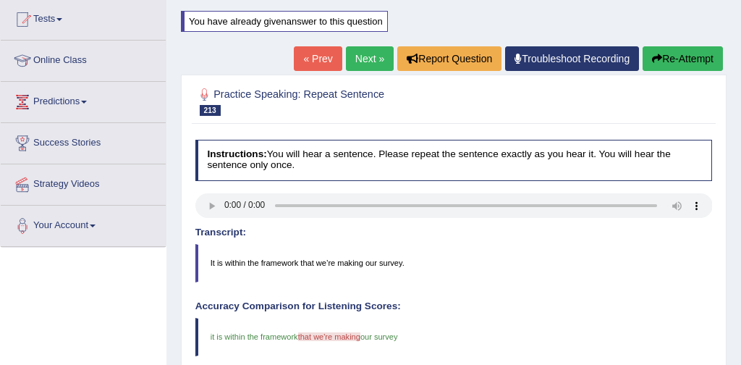
scroll to position [153, 0]
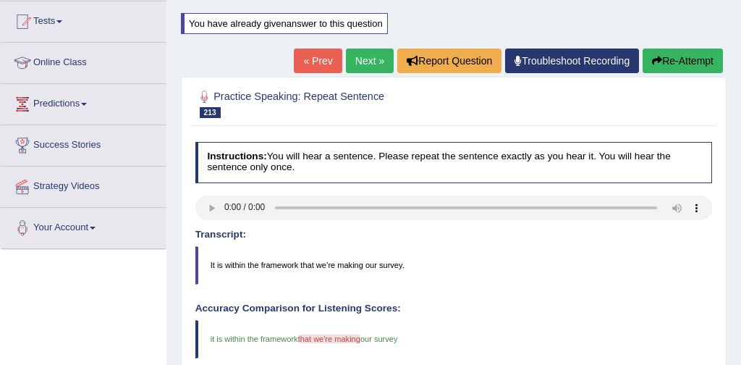
click at [366, 58] on link "Next »" at bounding box center [370, 60] width 48 height 25
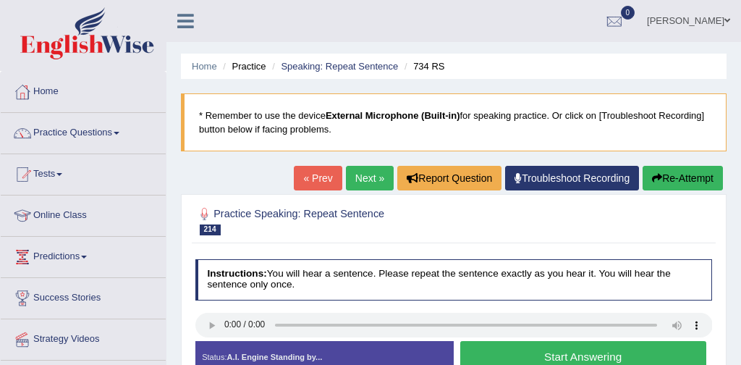
scroll to position [119, 0]
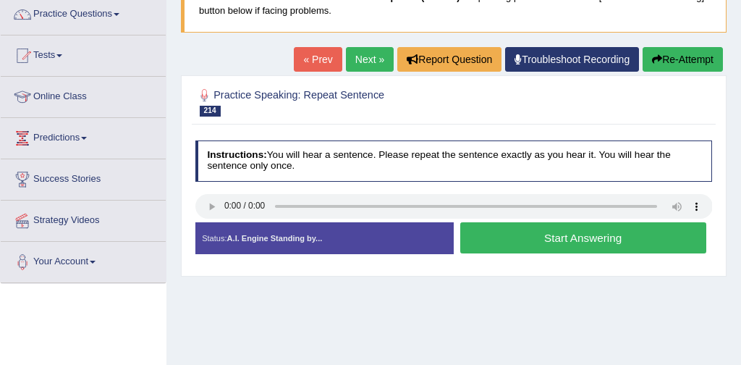
click at [552, 239] on button "Start Answering" at bounding box center [583, 237] width 246 height 31
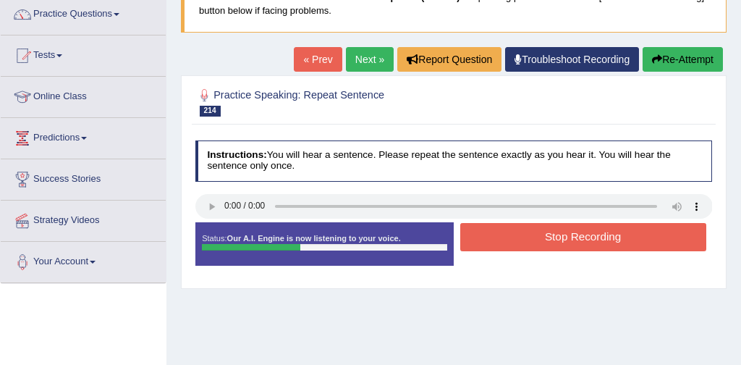
click at [574, 240] on button "Stop Recording" at bounding box center [583, 237] width 246 height 28
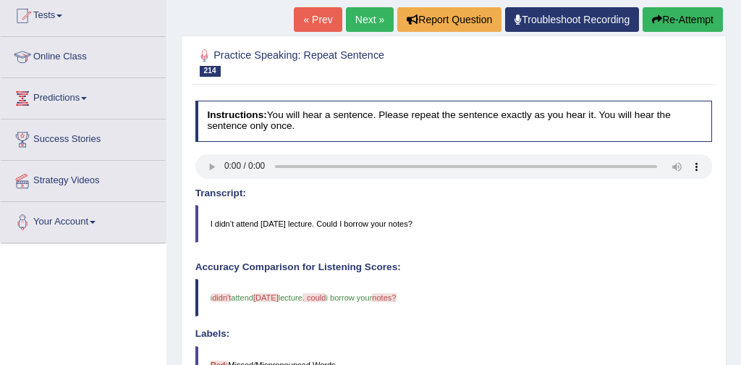
scroll to position [140, 0]
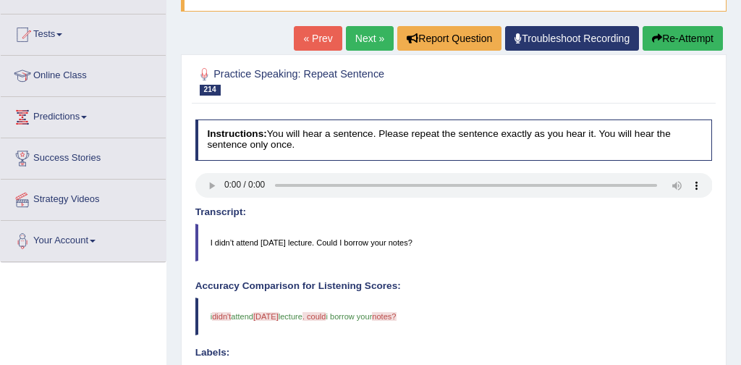
click at [692, 31] on button "Re-Attempt" at bounding box center [683, 38] width 80 height 25
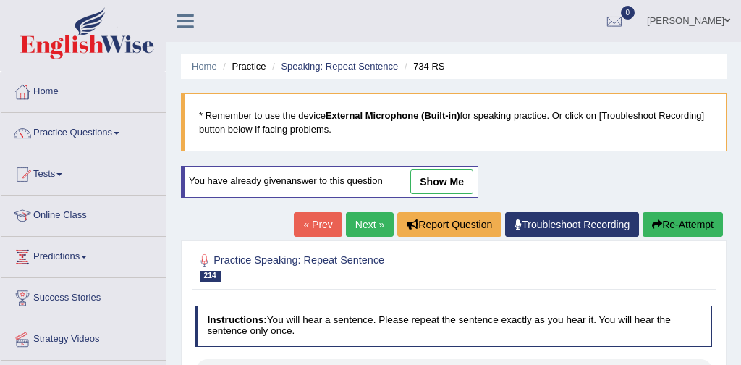
scroll to position [140, 0]
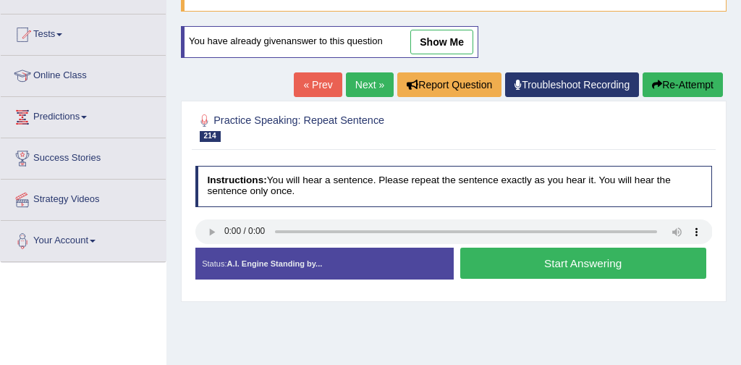
click at [578, 245] on div at bounding box center [454, 233] width 518 height 28
click at [566, 265] on button "Start Answering" at bounding box center [583, 263] width 246 height 31
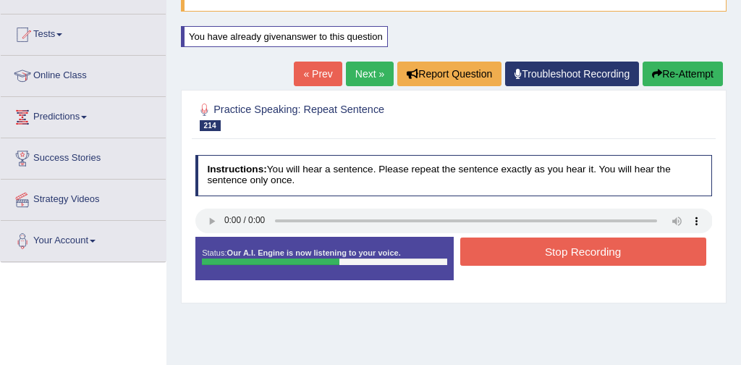
click at [595, 249] on button "Stop Recording" at bounding box center [583, 251] width 246 height 28
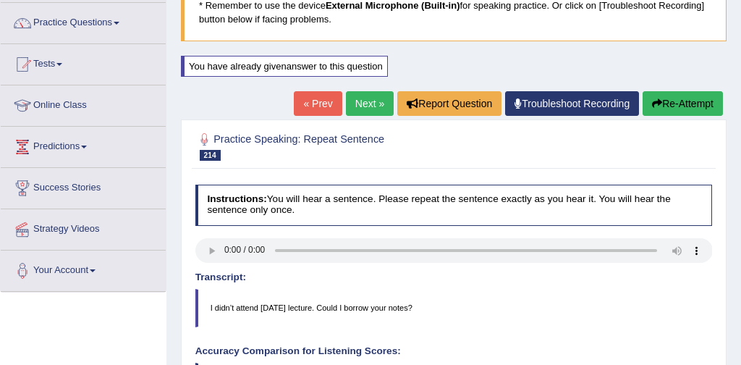
scroll to position [100, 0]
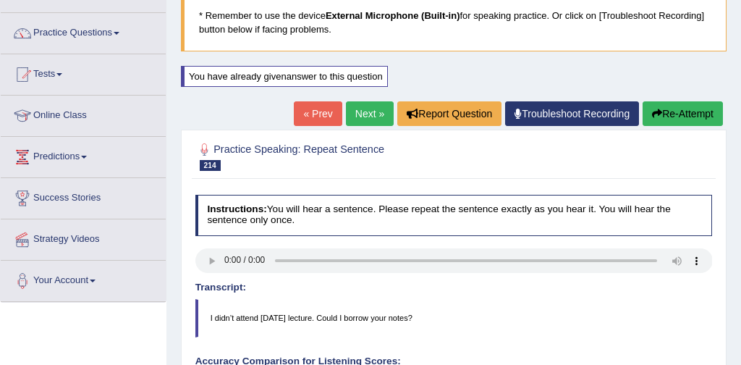
click at [363, 110] on link "Next »" at bounding box center [370, 113] width 48 height 25
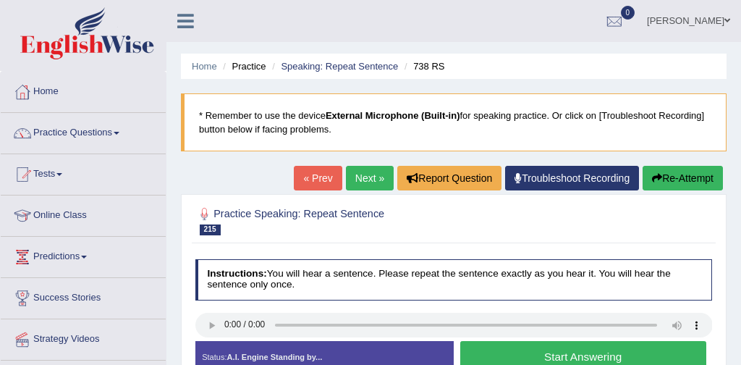
scroll to position [61, 0]
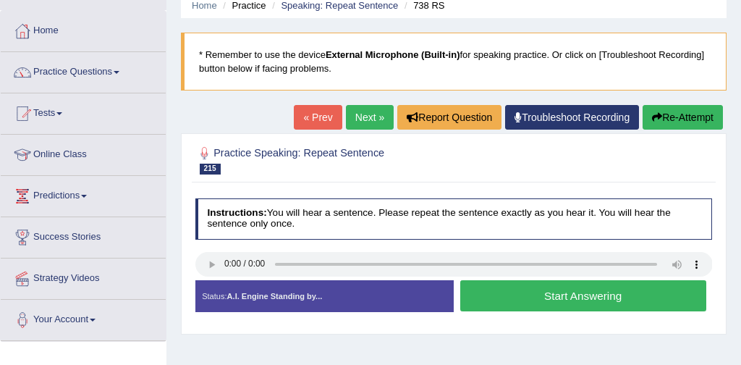
click at [575, 297] on button "Start Answering" at bounding box center [583, 295] width 246 height 31
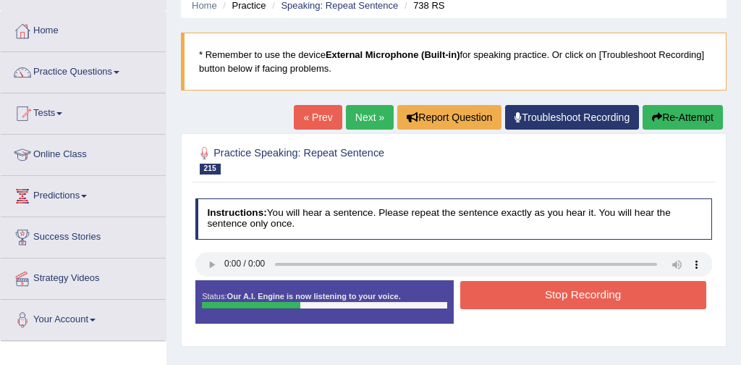
click at [575, 297] on button "Stop Recording" at bounding box center [583, 295] width 246 height 28
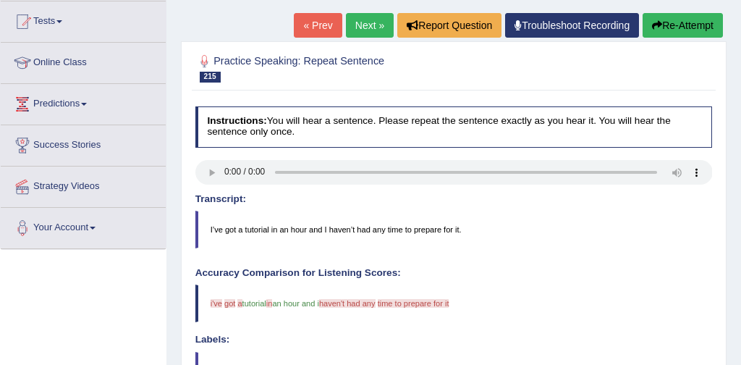
scroll to position [152, 0]
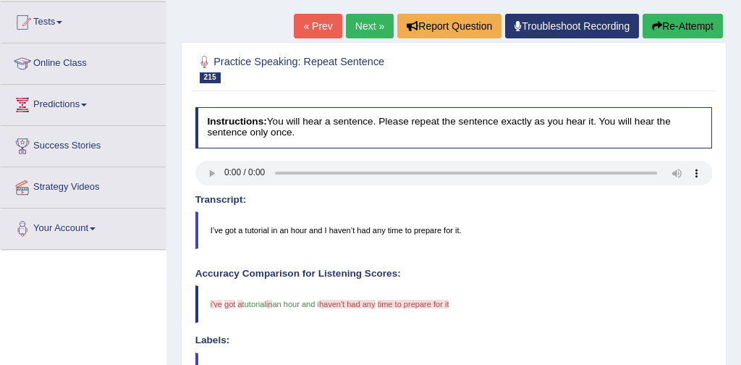
click at [363, 24] on link "Next »" at bounding box center [370, 26] width 48 height 25
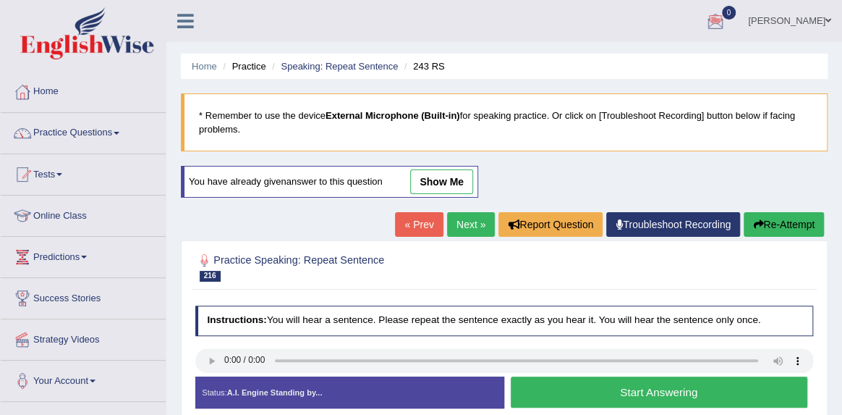
click at [104, 130] on link "Practice Questions" at bounding box center [83, 131] width 165 height 36
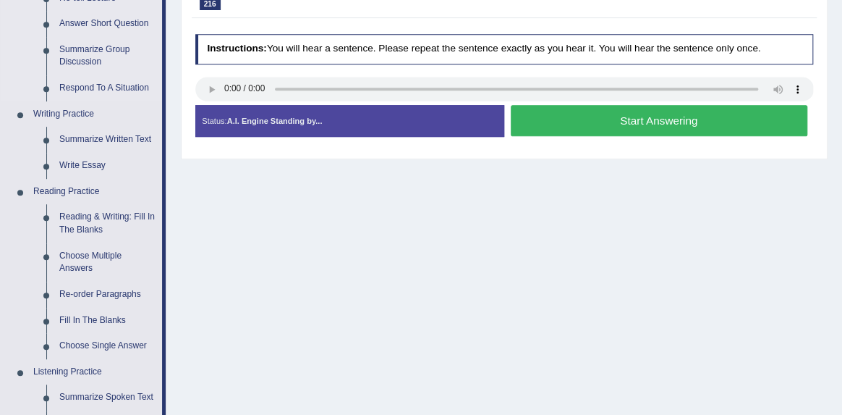
scroll to position [274, 0]
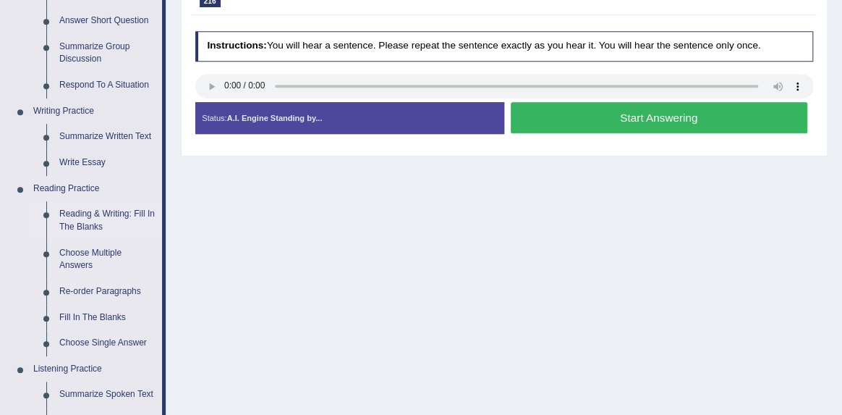
click at [126, 214] on link "Reading & Writing: Fill In The Blanks" at bounding box center [107, 220] width 109 height 38
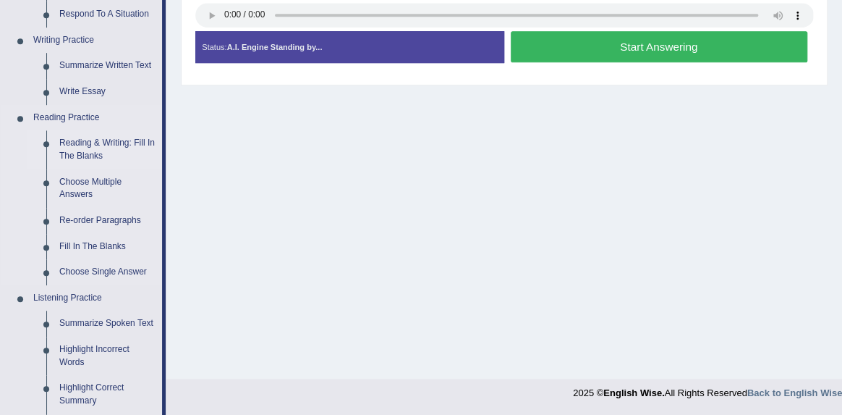
scroll to position [764, 0]
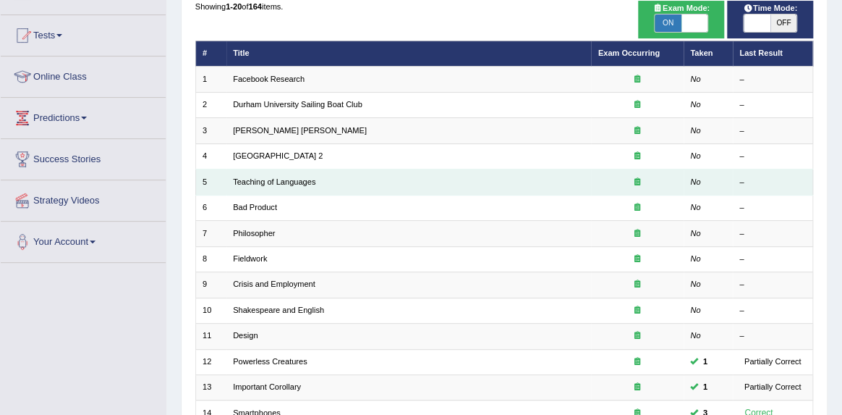
scroll to position [136, 0]
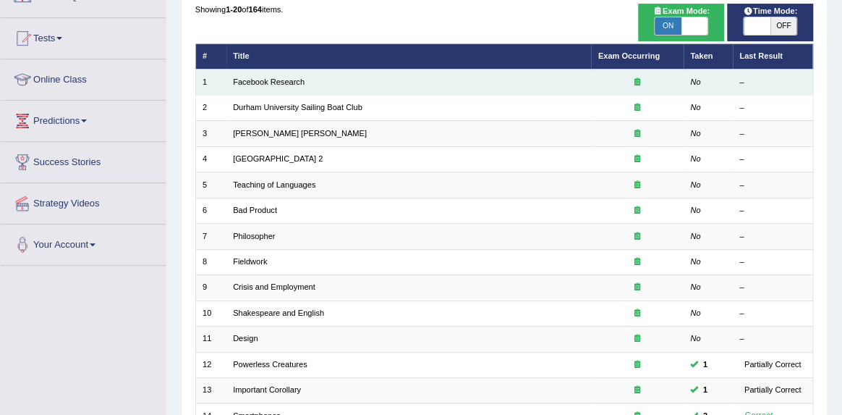
click at [323, 85] on td "Facebook Research" at bounding box center [410, 81] width 366 height 25
click at [295, 85] on link "Facebook Research" at bounding box center [269, 81] width 72 height 9
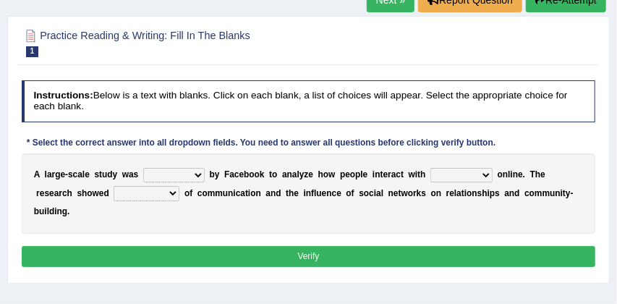
scroll to position [127, 0]
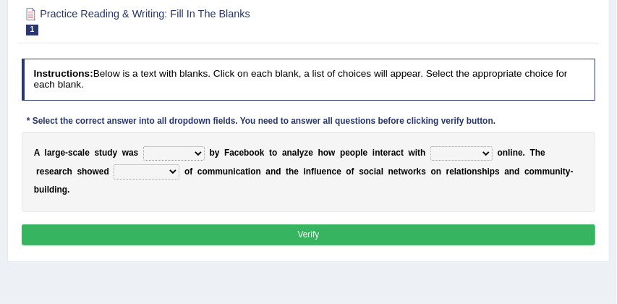
click at [197, 153] on select "surveyed had asked made" at bounding box center [174, 153] width 62 height 14
select select "made"
click at [489, 153] on select "together all each other another" at bounding box center [462, 153] width 62 height 14
select select "together"
click at [174, 171] on select "advantages standards fellowships patterns" at bounding box center [147, 171] width 66 height 14
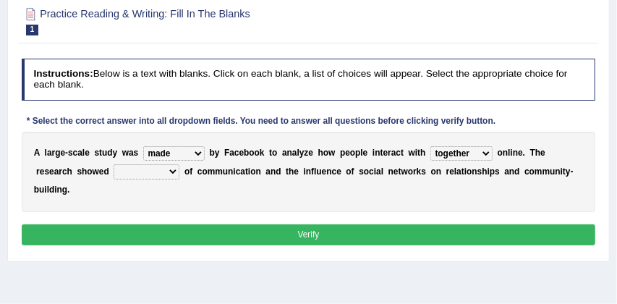
select select "advantages"
click at [324, 239] on button "Verify" at bounding box center [309, 234] width 575 height 21
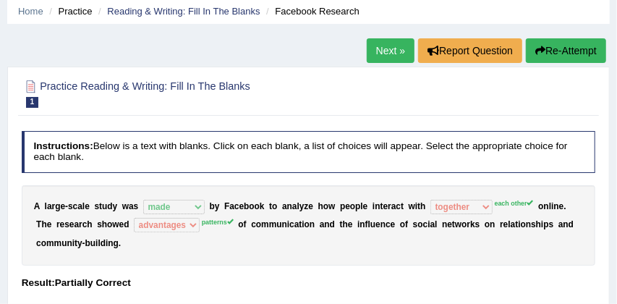
scroll to position [0, 0]
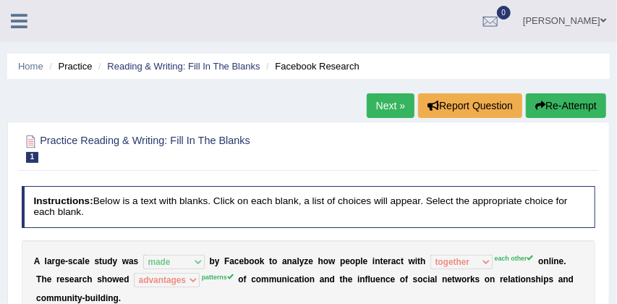
click at [572, 104] on button "Re-Attempt" at bounding box center [566, 105] width 80 height 25
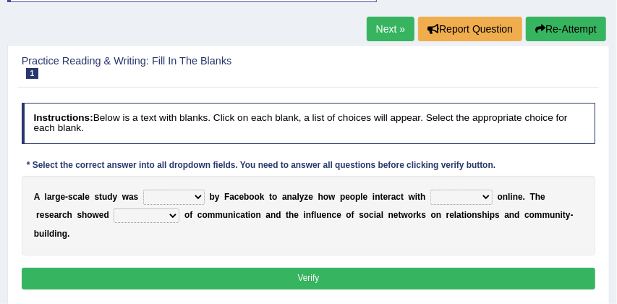
scroll to position [124, 0]
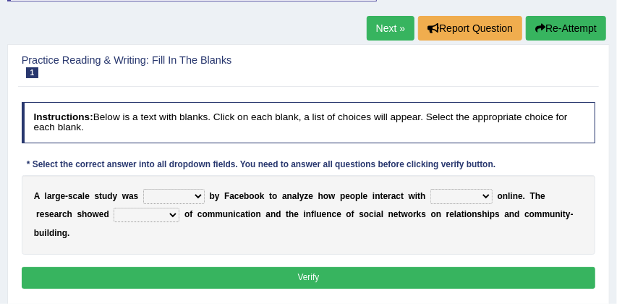
click at [200, 198] on select "surveyed had asked made" at bounding box center [174, 196] width 62 height 14
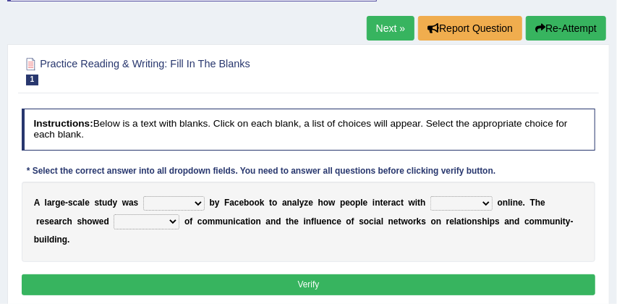
select select "made"
click at [489, 204] on select "together all each other another" at bounding box center [462, 203] width 62 height 14
select select "each other"
click at [174, 221] on select "advantages standards fellowships patterns" at bounding box center [147, 221] width 66 height 14
select select "patterns"
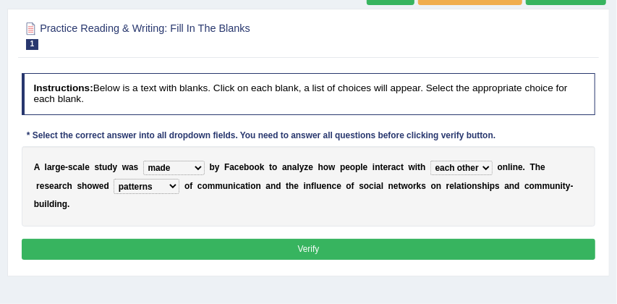
scroll to position [161, 0]
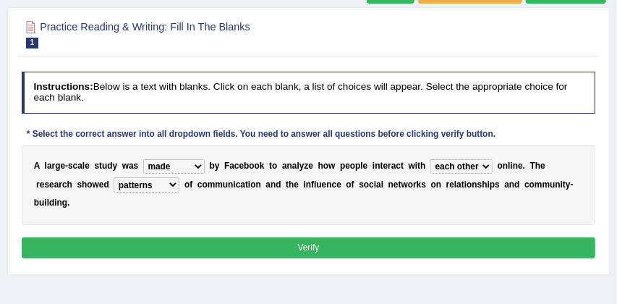
click at [383, 243] on button "Verify" at bounding box center [309, 247] width 575 height 21
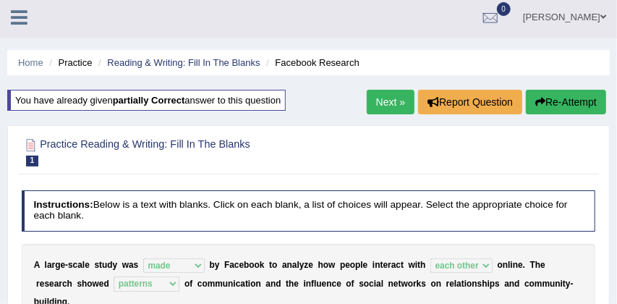
scroll to position [0, 0]
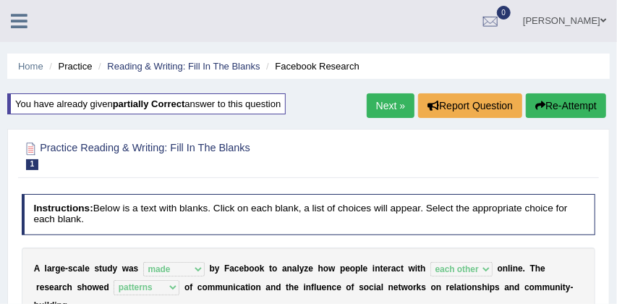
click at [386, 103] on link "Next »" at bounding box center [391, 105] width 48 height 25
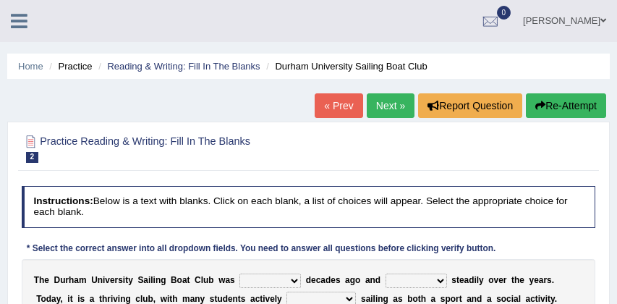
scroll to position [114, 0]
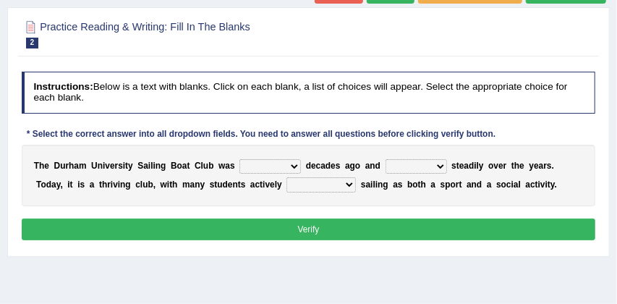
click at [297, 165] on select "found fund founded find" at bounding box center [271, 166] width 62 height 14
select select "found"
click at [443, 166] on select "grow growing has grown grown" at bounding box center [417, 166] width 62 height 14
select select "growing"
click at [347, 184] on select "enjoy enjoyed are enjoying enjoying" at bounding box center [321, 184] width 69 height 14
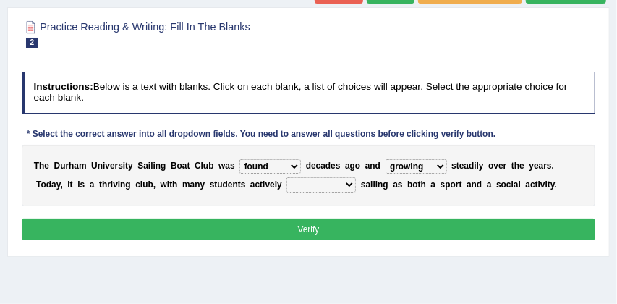
select select "enjoyed"
click at [308, 230] on button "Verify" at bounding box center [309, 229] width 575 height 21
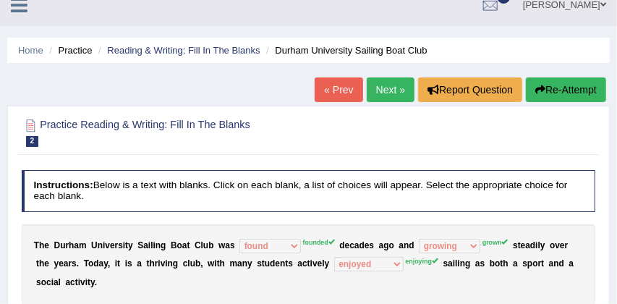
scroll to position [8, 0]
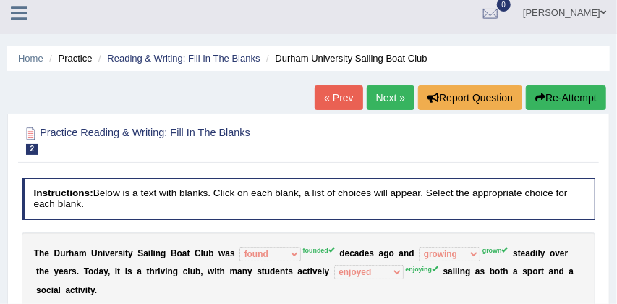
click at [576, 101] on button "Re-Attempt" at bounding box center [566, 97] width 80 height 25
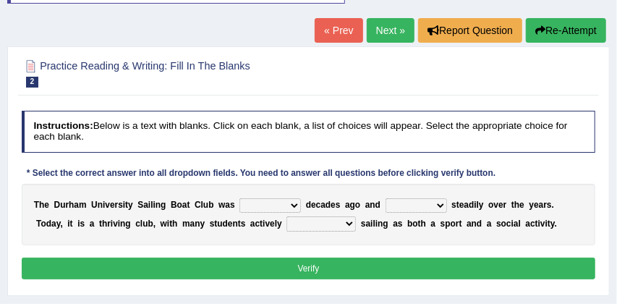
scroll to position [123, 0]
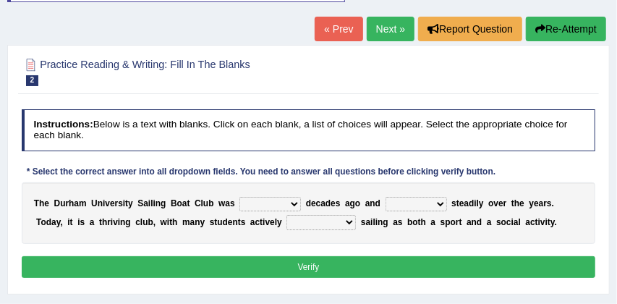
click at [294, 203] on select "found fund founded find" at bounding box center [271, 204] width 62 height 14
select select "founded"
click at [440, 205] on select "grow growing has grown grown" at bounding box center [417, 204] width 62 height 14
select select "grown"
click at [348, 224] on select "enjoy enjoyed are enjoying enjoying" at bounding box center [321, 222] width 69 height 14
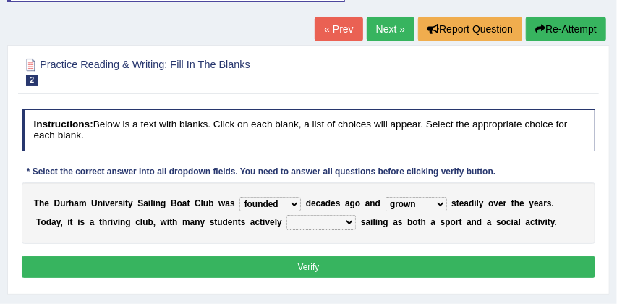
select select "enjoying"
click at [325, 263] on button "Verify" at bounding box center [309, 266] width 575 height 21
